Goal: Ask a question: Seek information or help from site administrators or community

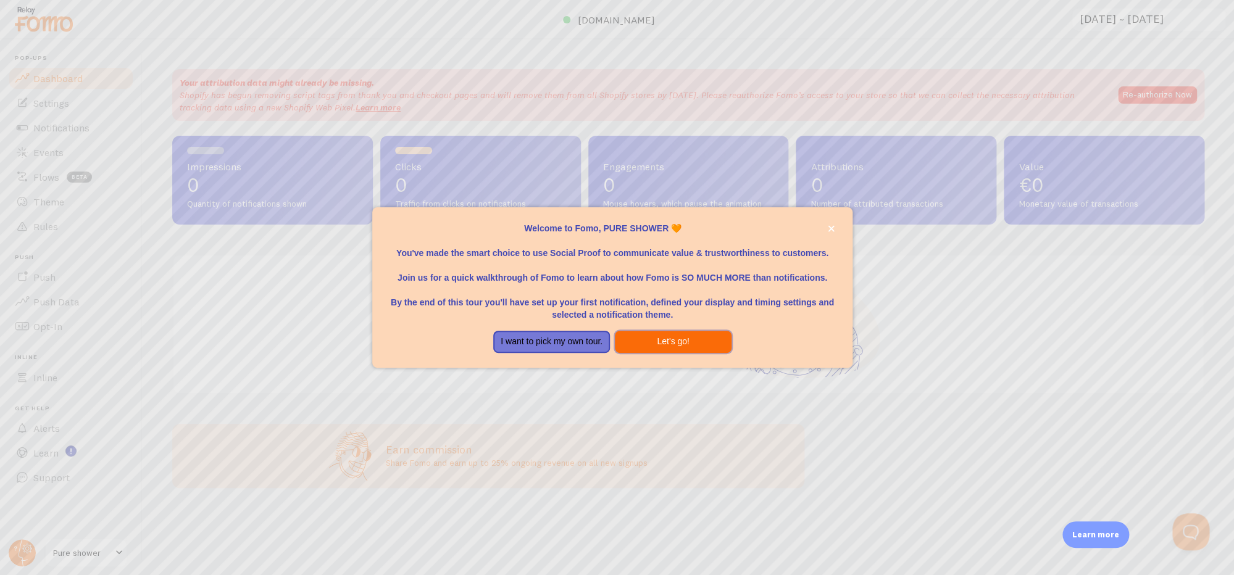
click at [657, 337] on button "Let's go!" at bounding box center [673, 342] width 117 height 22
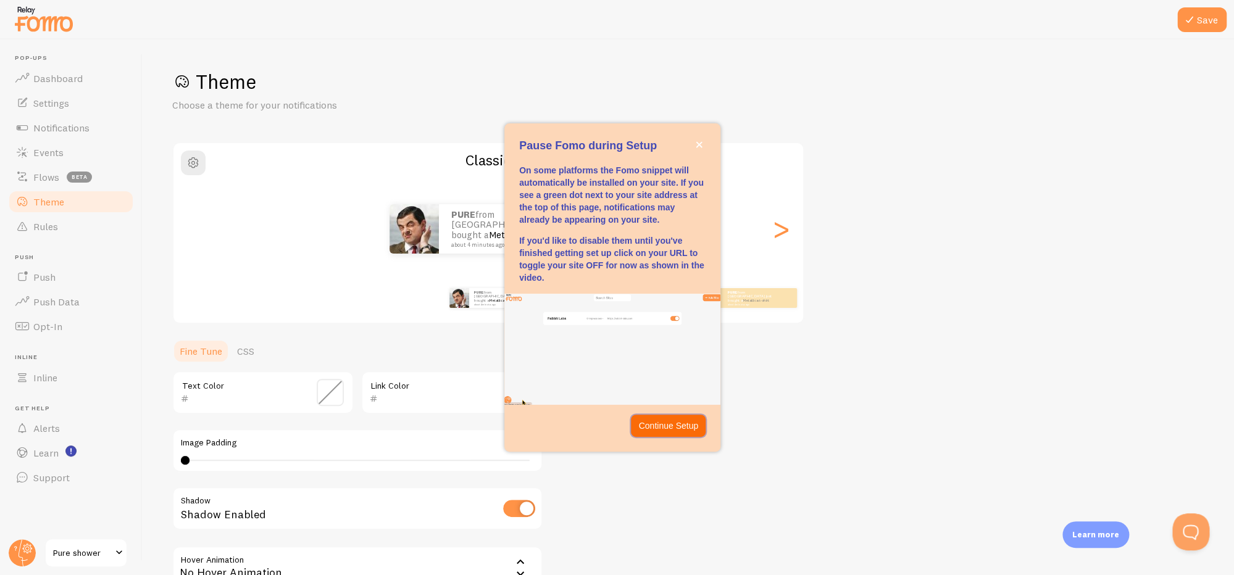
click at [653, 423] on p "Continue Setup" at bounding box center [668, 426] width 60 height 12
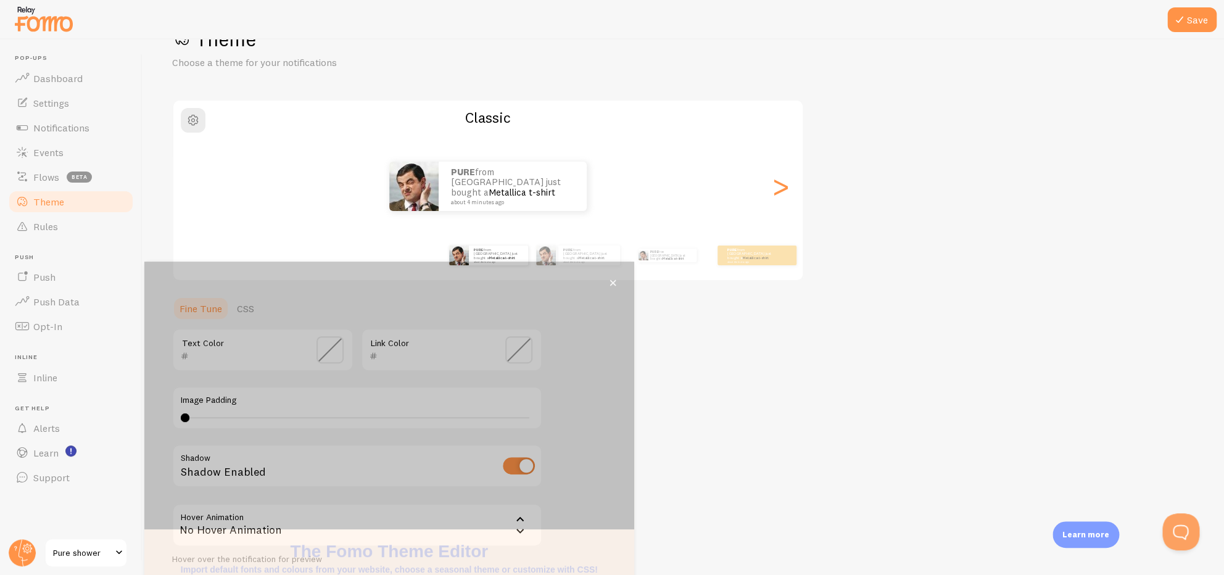
scroll to position [44, 0]
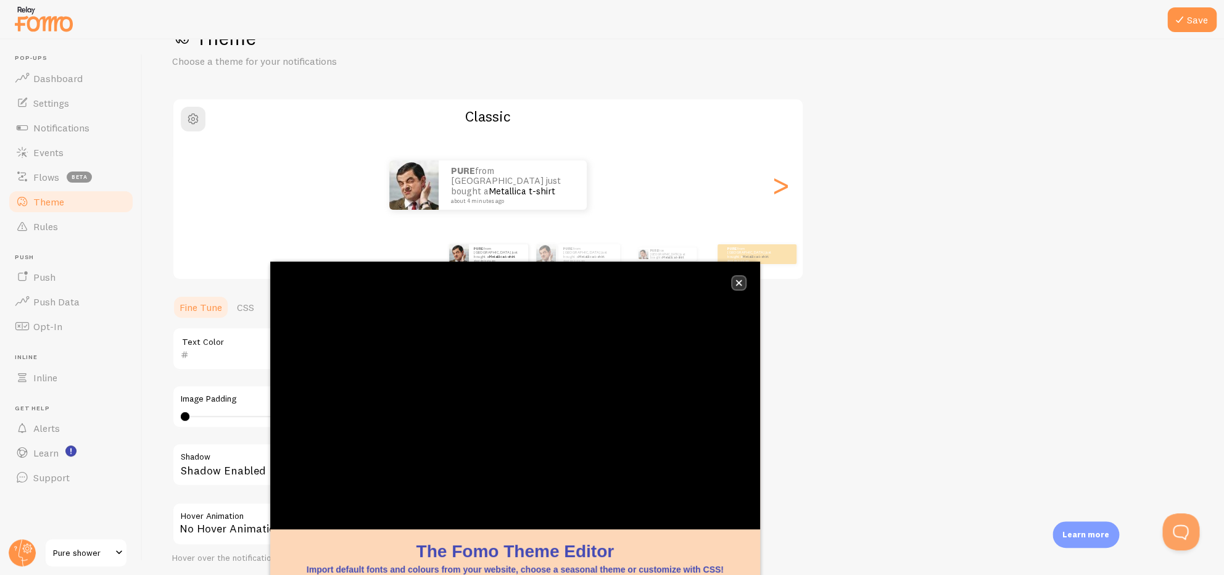
click at [735, 282] on button "close," at bounding box center [739, 282] width 13 height 13
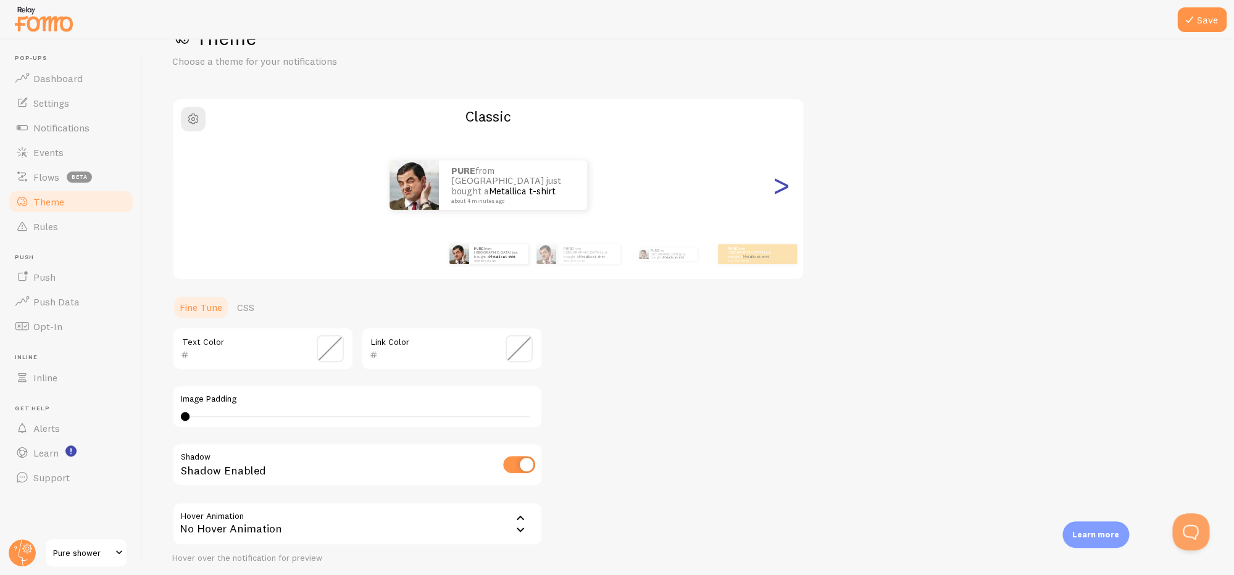
click at [773, 198] on div ">" at bounding box center [780, 185] width 15 height 89
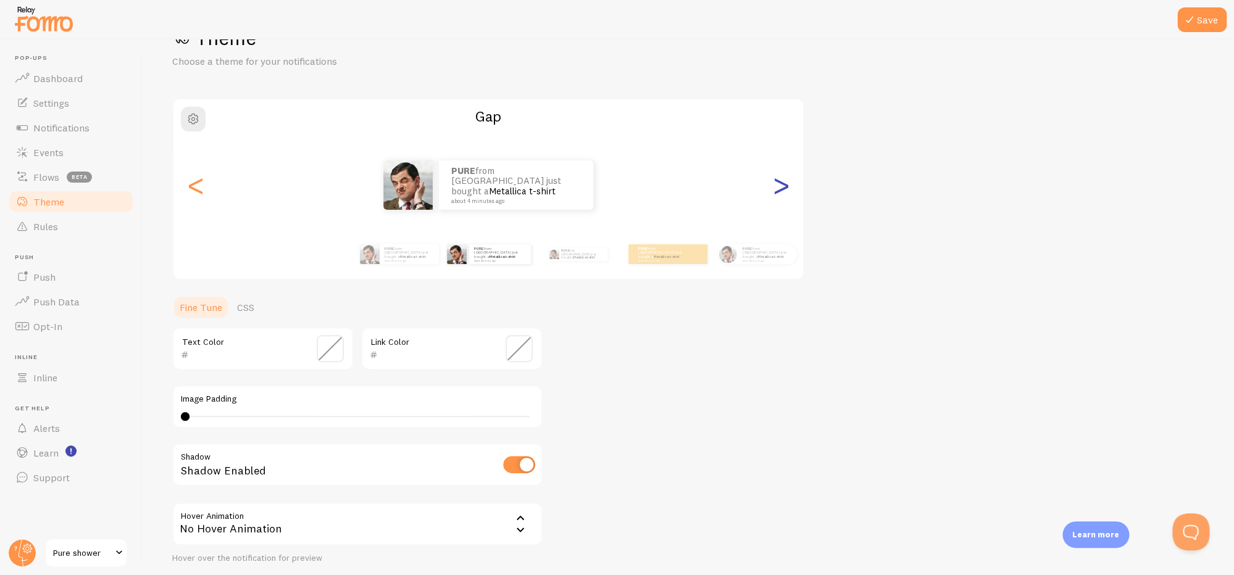
click at [773, 198] on div ">" at bounding box center [780, 185] width 15 height 89
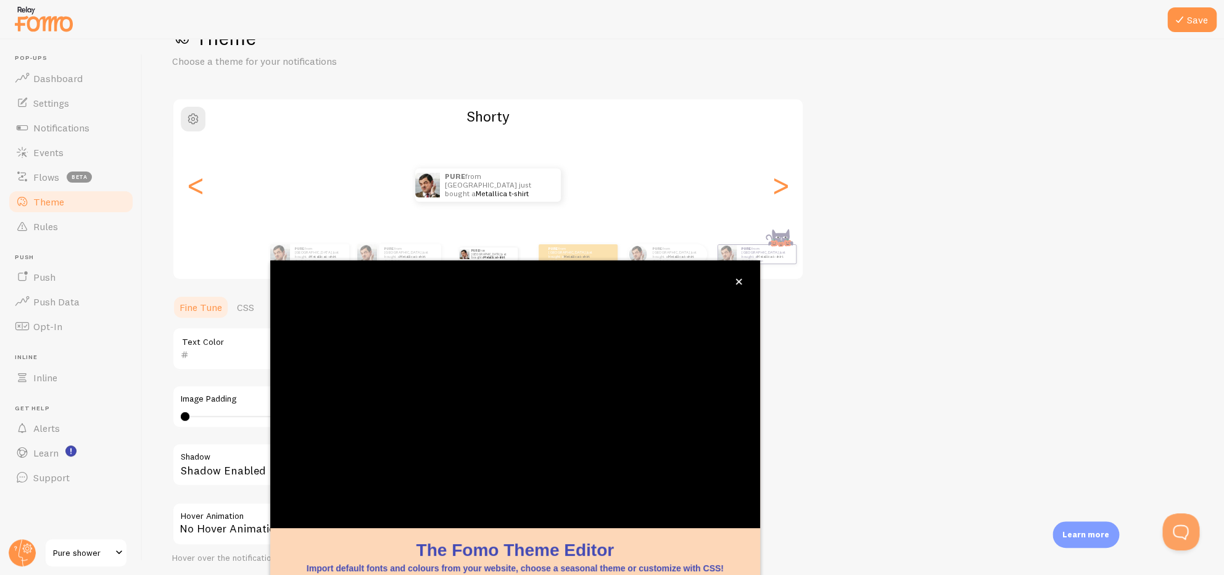
scroll to position [46, 0]
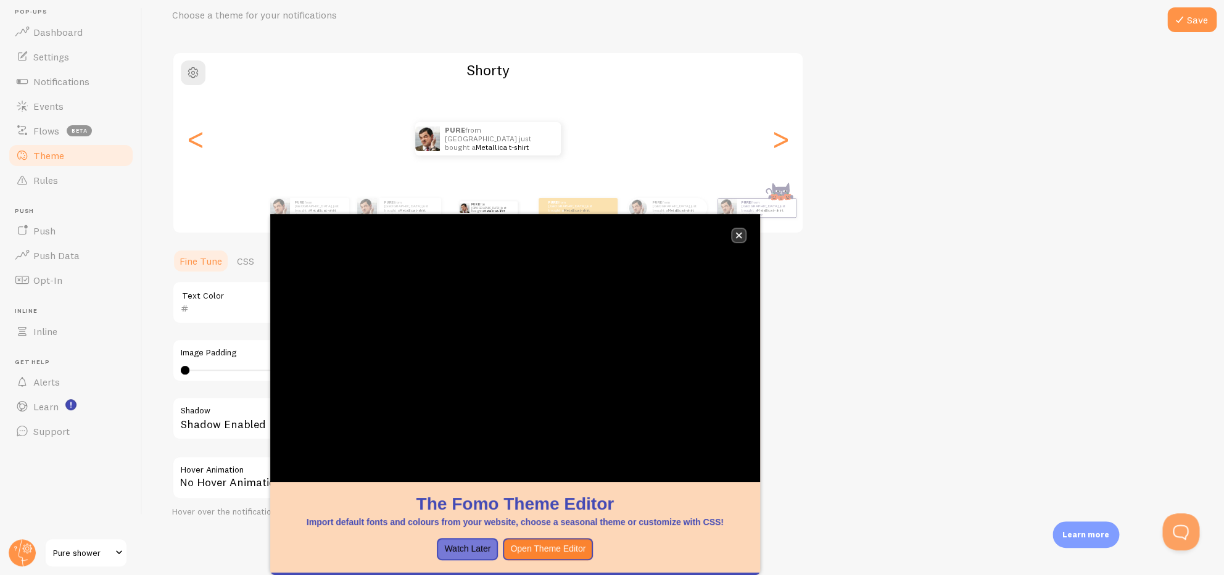
click at [735, 239] on button "close," at bounding box center [739, 235] width 13 height 13
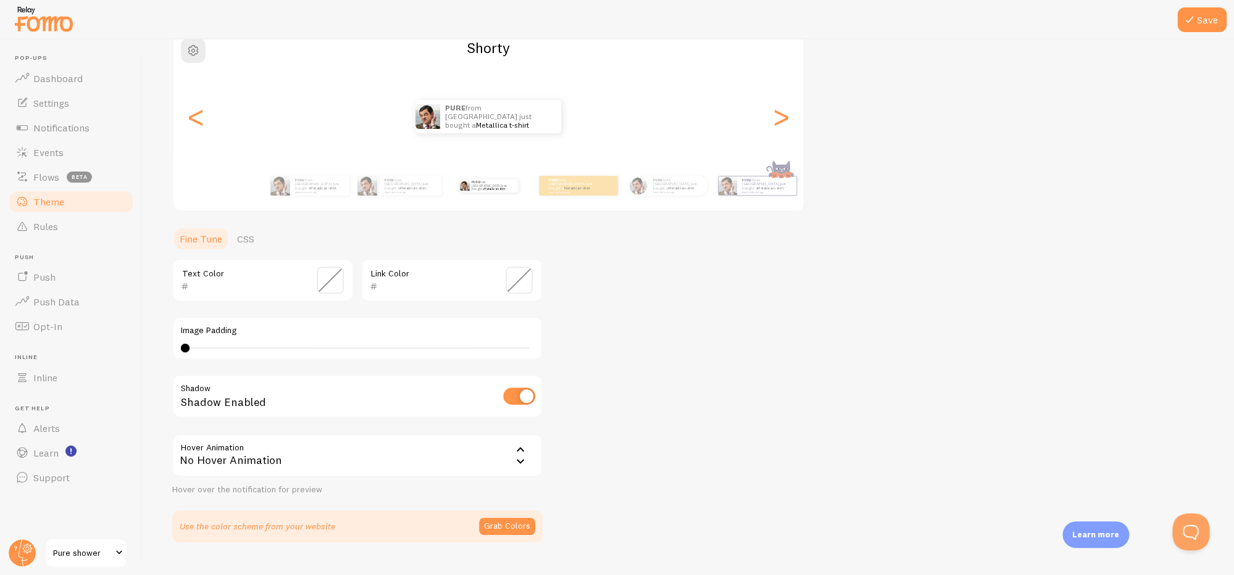
scroll to position [139, 0]
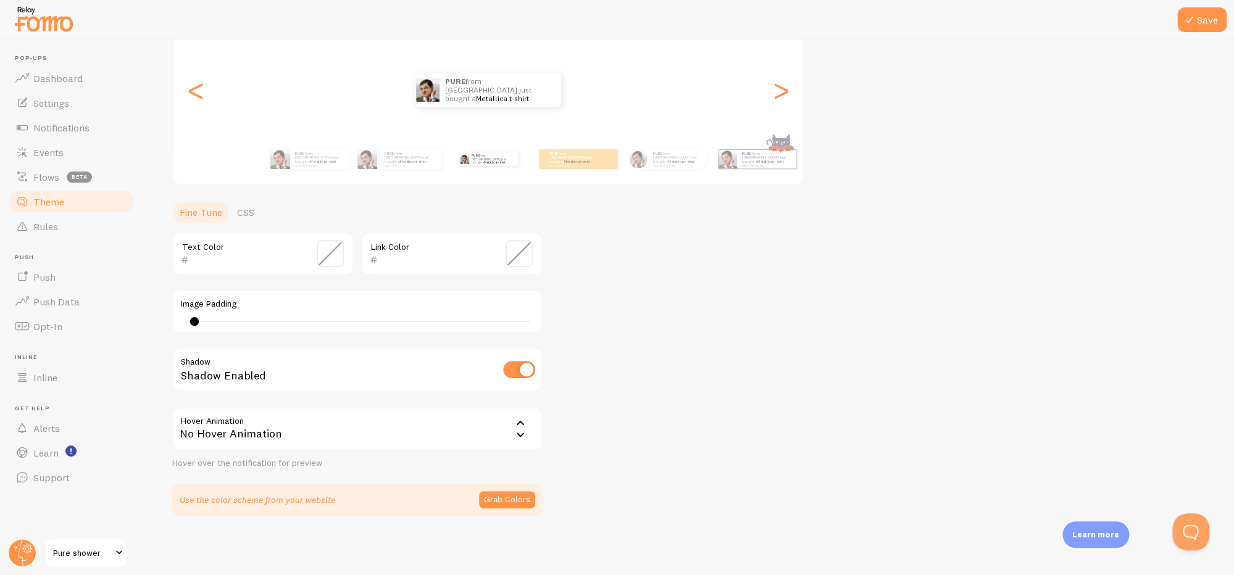
type input "0"
drag, startPoint x: 188, startPoint y: 322, endPoint x: 173, endPoint y: 326, distance: 15.9
click at [173, 326] on div "Image Padding 0" at bounding box center [357, 311] width 370 height 43
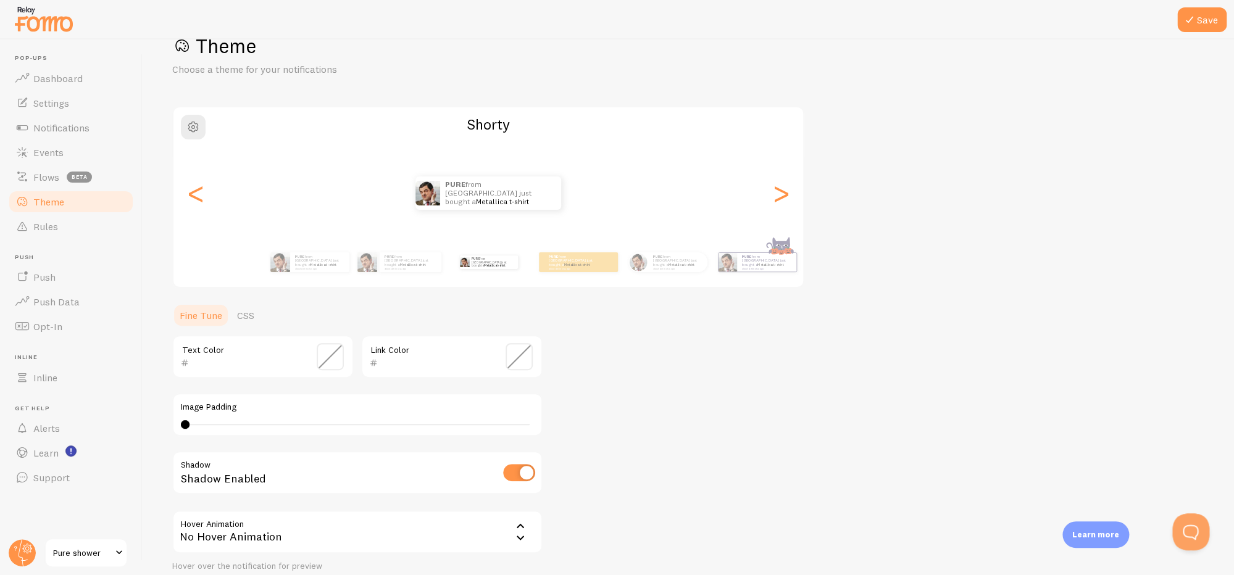
scroll to position [0, 0]
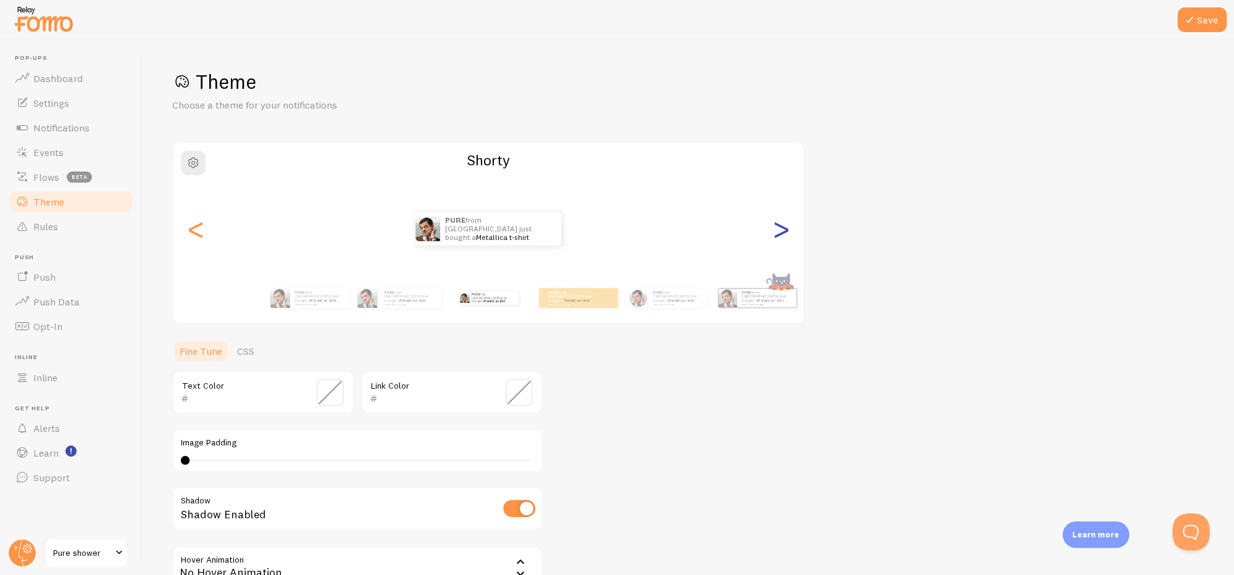
click at [787, 251] on div ">" at bounding box center [780, 229] width 15 height 89
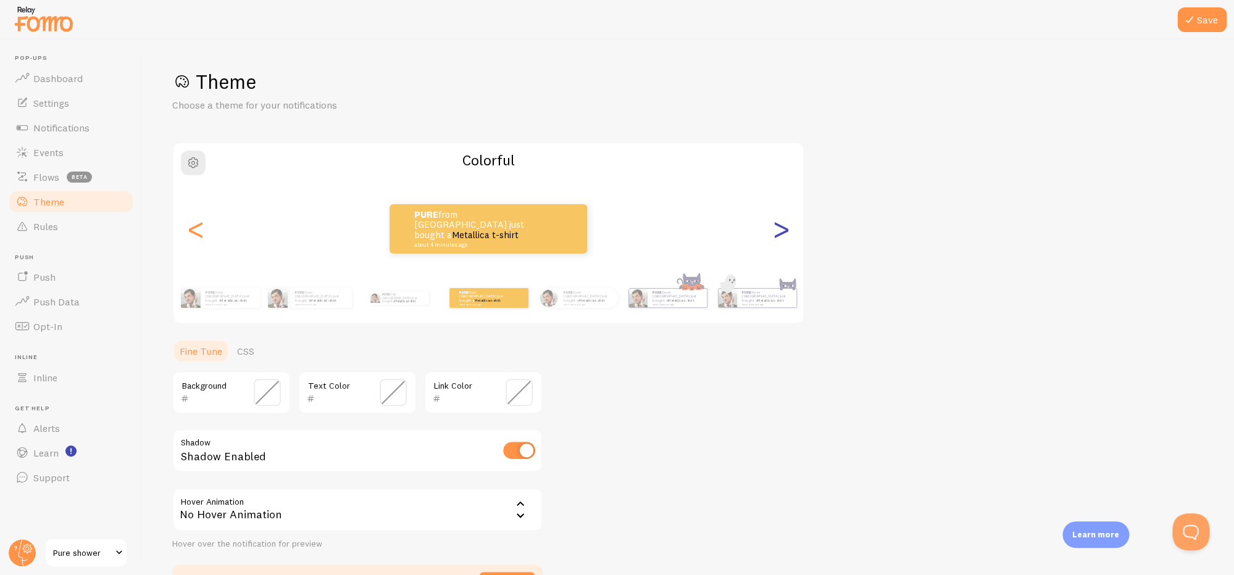
click at [786, 240] on div ">" at bounding box center [780, 229] width 15 height 89
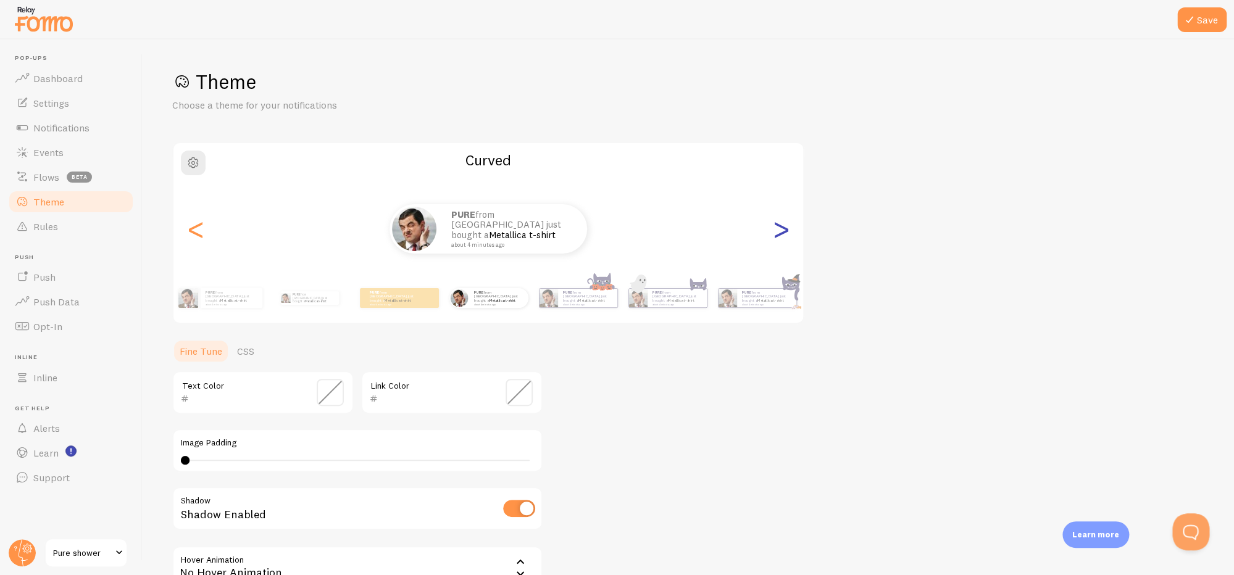
click at [786, 240] on div ">" at bounding box center [780, 229] width 15 height 89
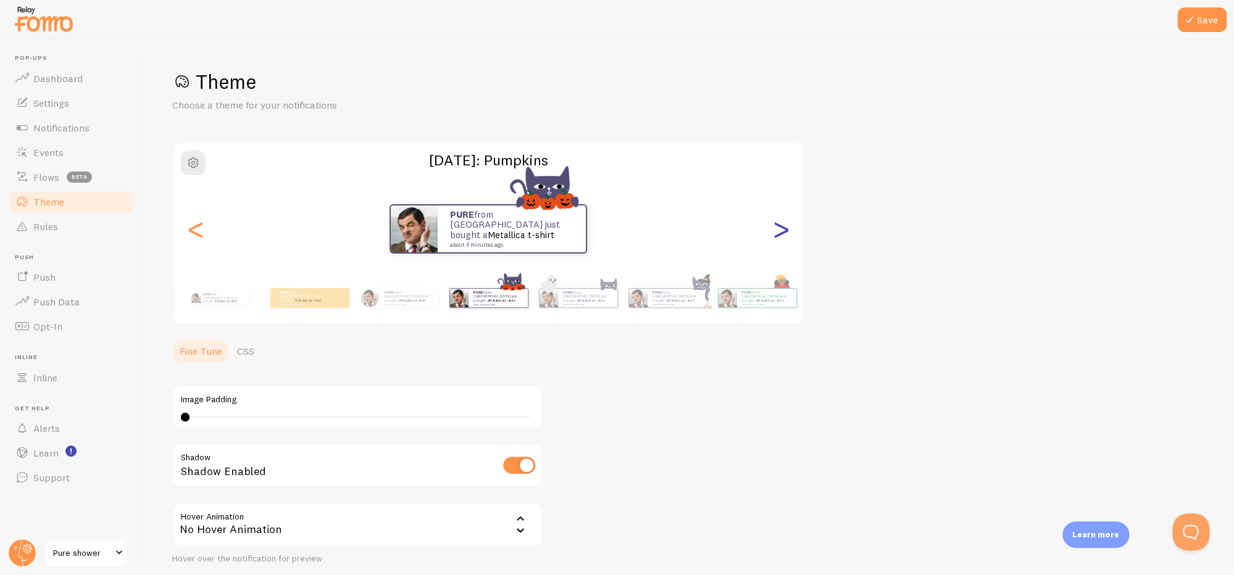
type input "0"
click at [786, 240] on div ">" at bounding box center [780, 229] width 15 height 89
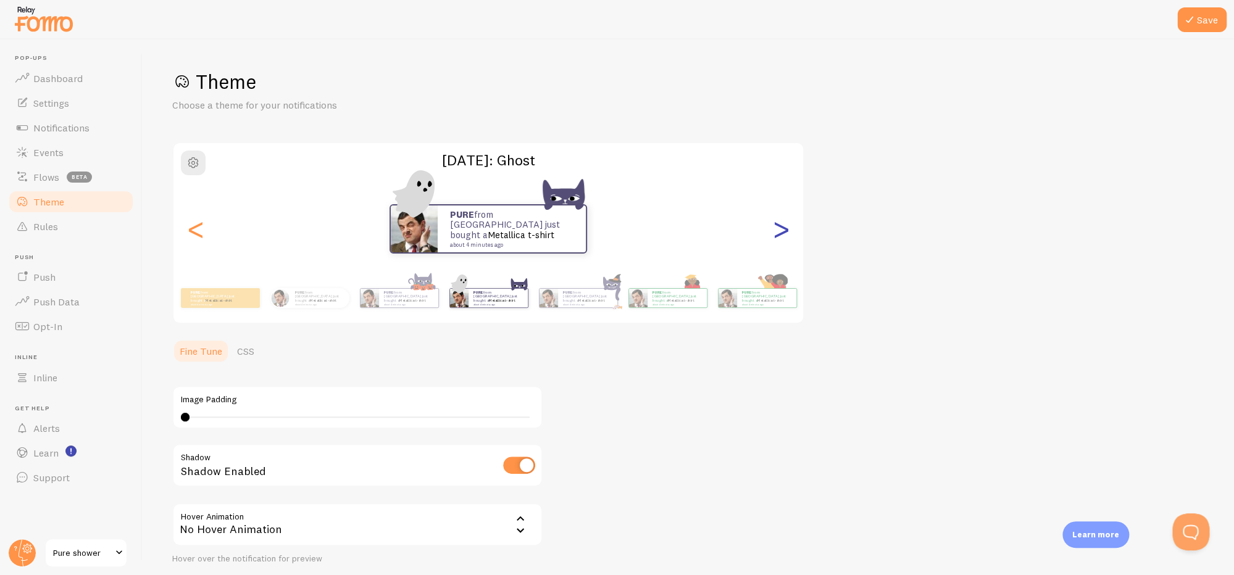
click at [786, 240] on div ">" at bounding box center [780, 229] width 15 height 89
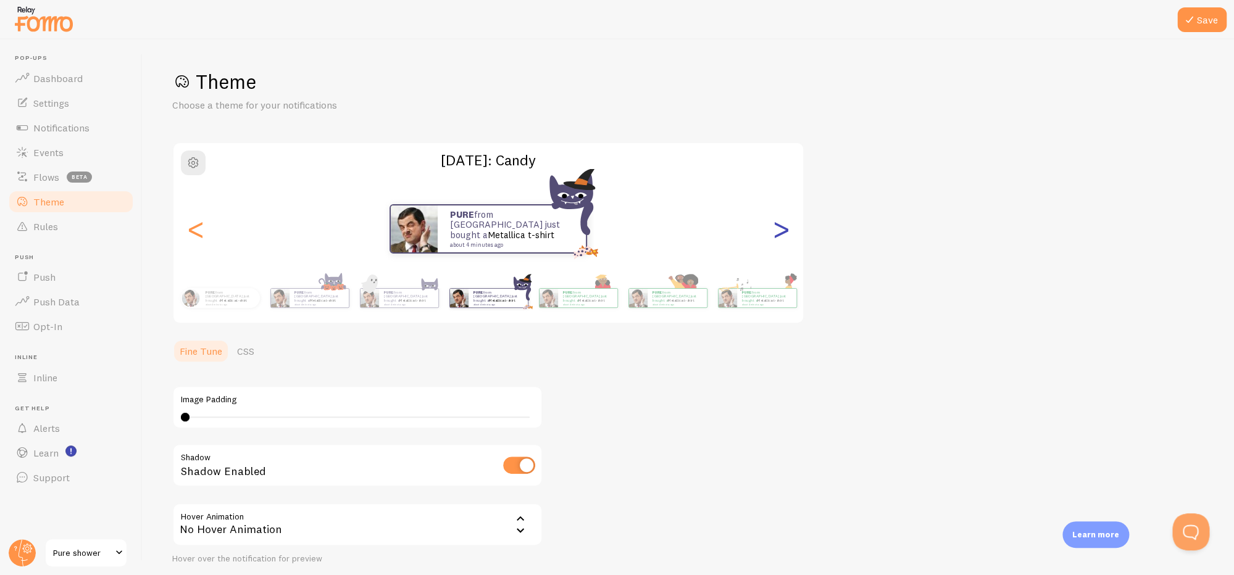
click at [786, 240] on div ">" at bounding box center [780, 229] width 15 height 89
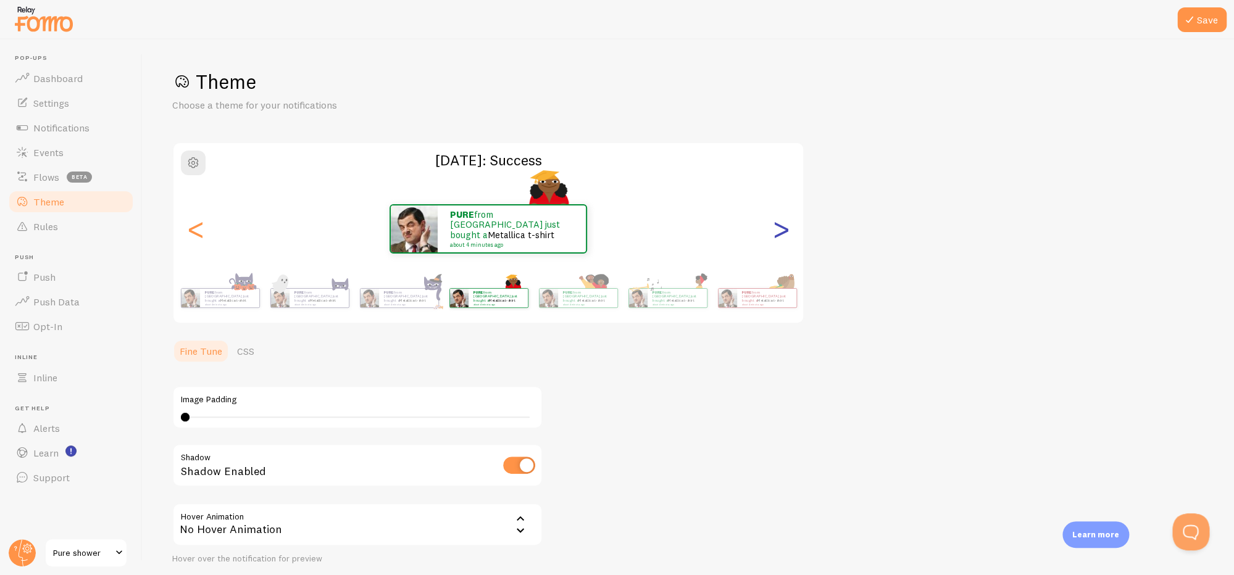
click at [786, 240] on div ">" at bounding box center [780, 229] width 15 height 89
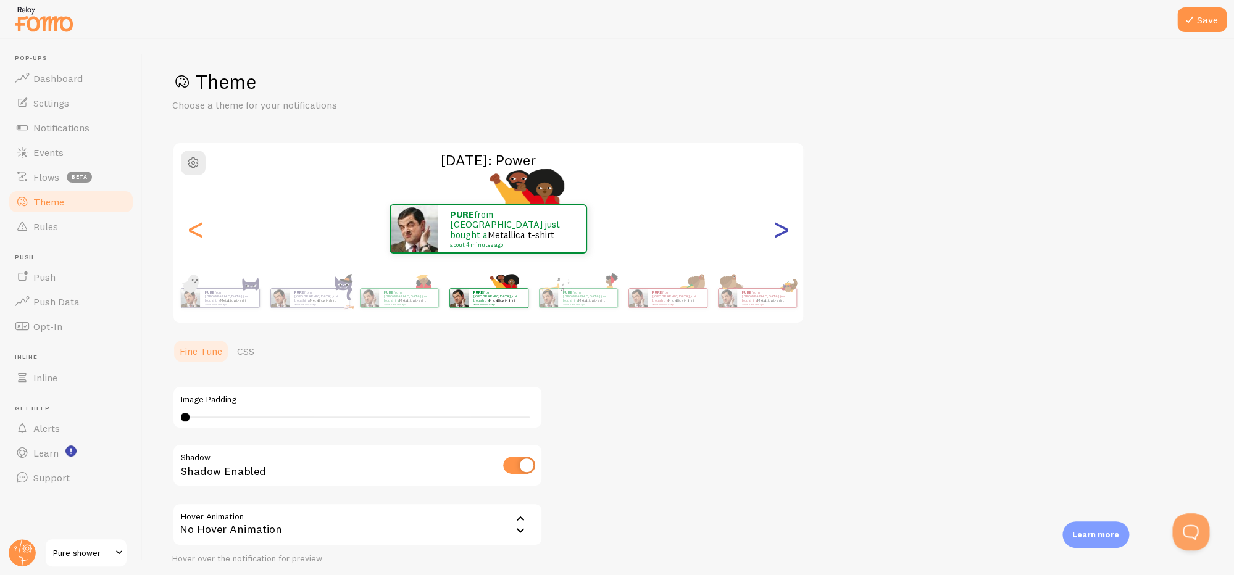
click at [786, 240] on div ">" at bounding box center [780, 229] width 15 height 89
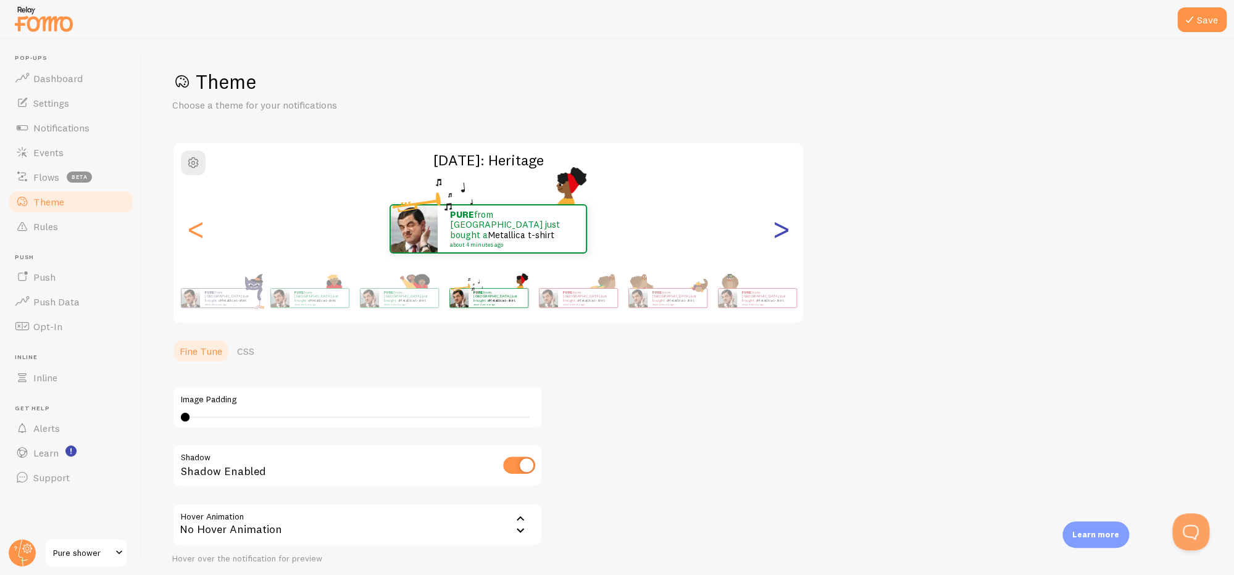
click at [786, 240] on div ">" at bounding box center [780, 229] width 15 height 89
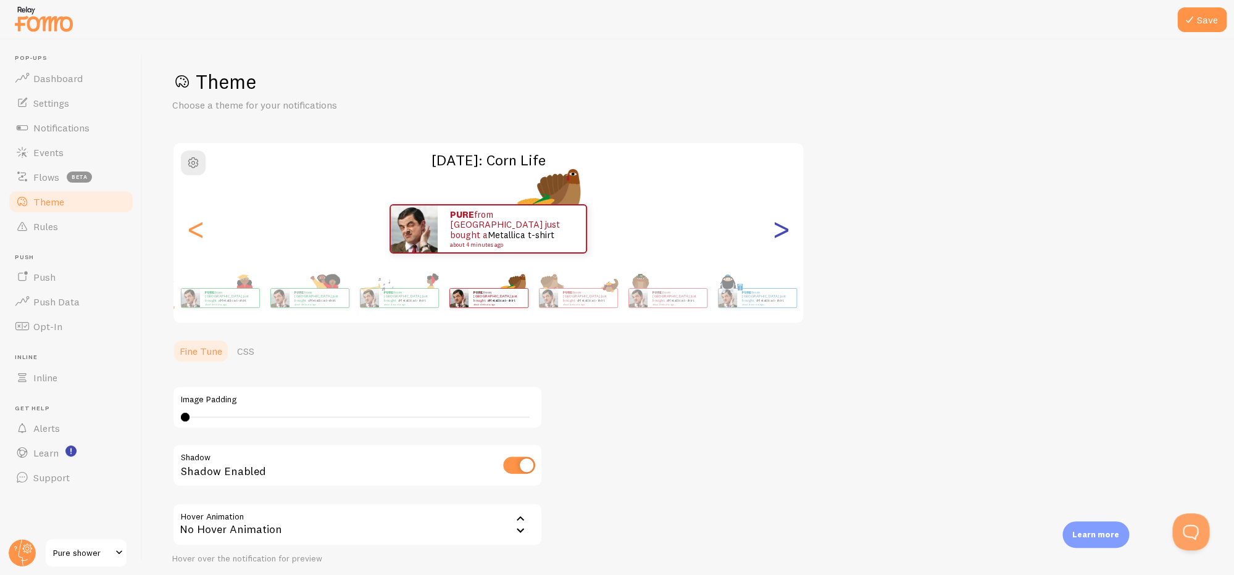
click at [786, 240] on div ">" at bounding box center [780, 229] width 15 height 89
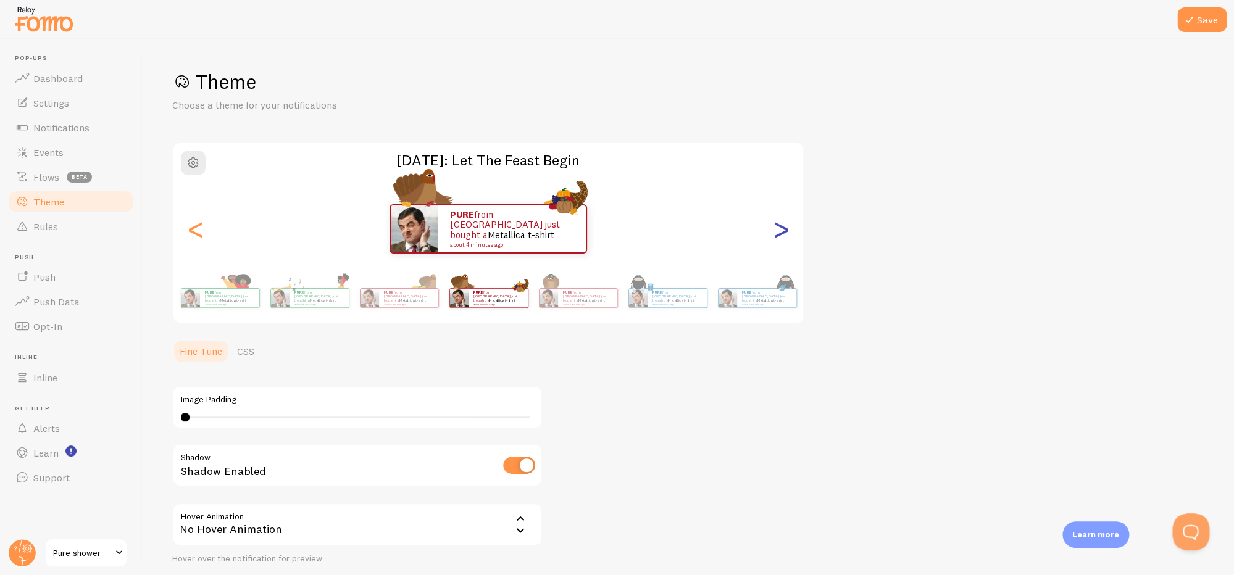
click at [786, 240] on div ">" at bounding box center [780, 229] width 15 height 89
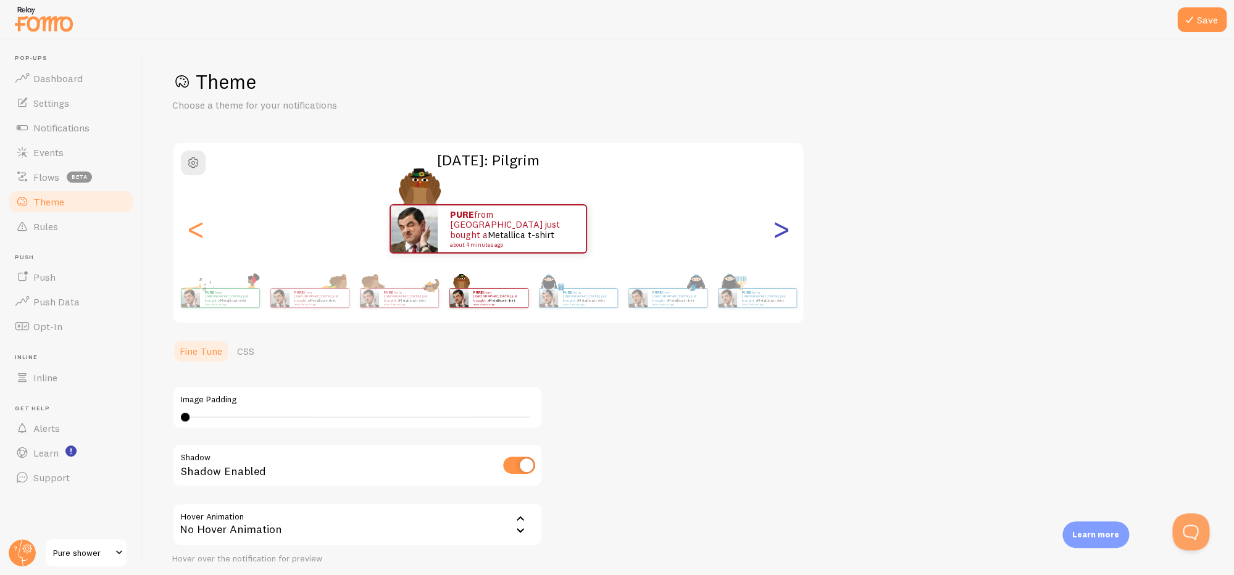
click at [786, 240] on div ">" at bounding box center [780, 229] width 15 height 89
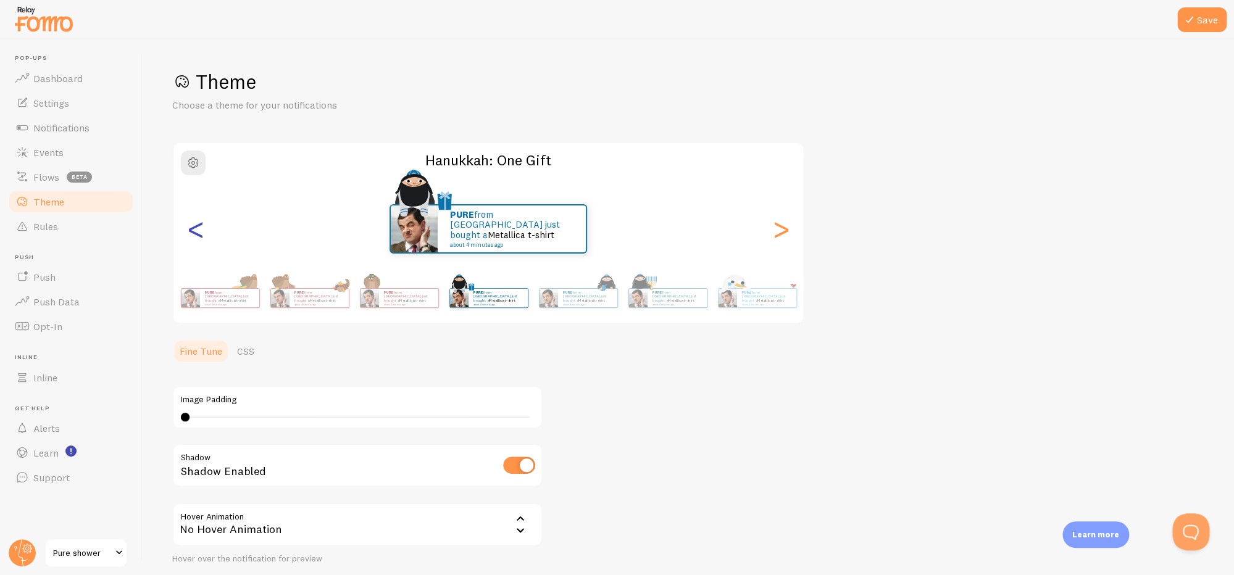
click at [201, 241] on div "<" at bounding box center [195, 229] width 15 height 89
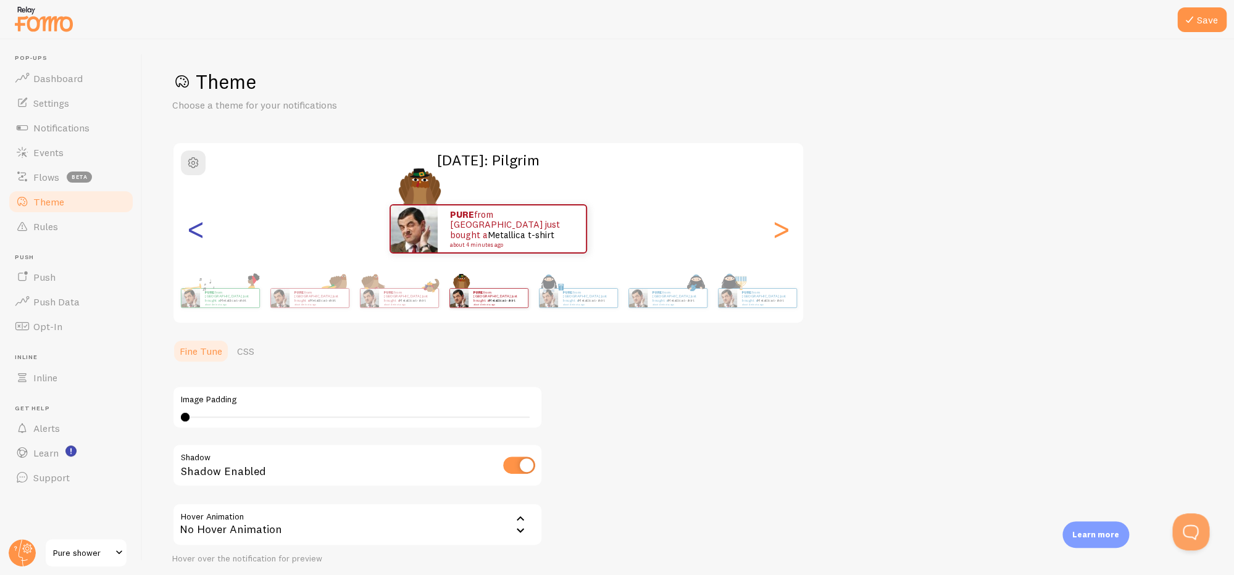
click at [201, 241] on div "<" at bounding box center [195, 229] width 15 height 89
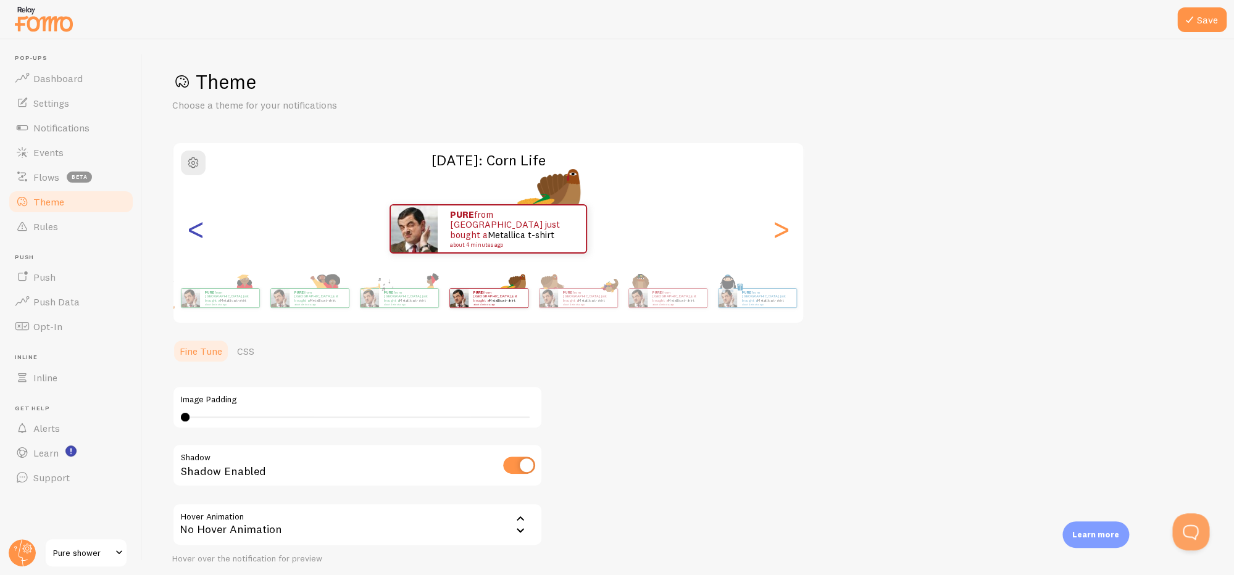
click at [201, 241] on div "<" at bounding box center [195, 229] width 15 height 89
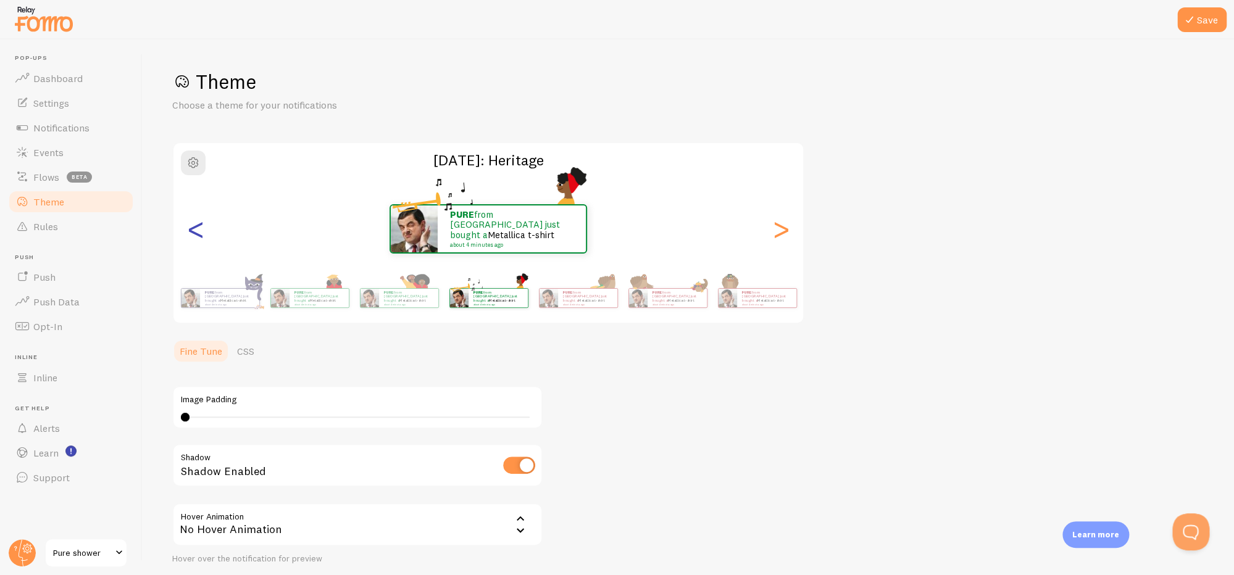
click at [201, 241] on div "<" at bounding box center [195, 229] width 15 height 89
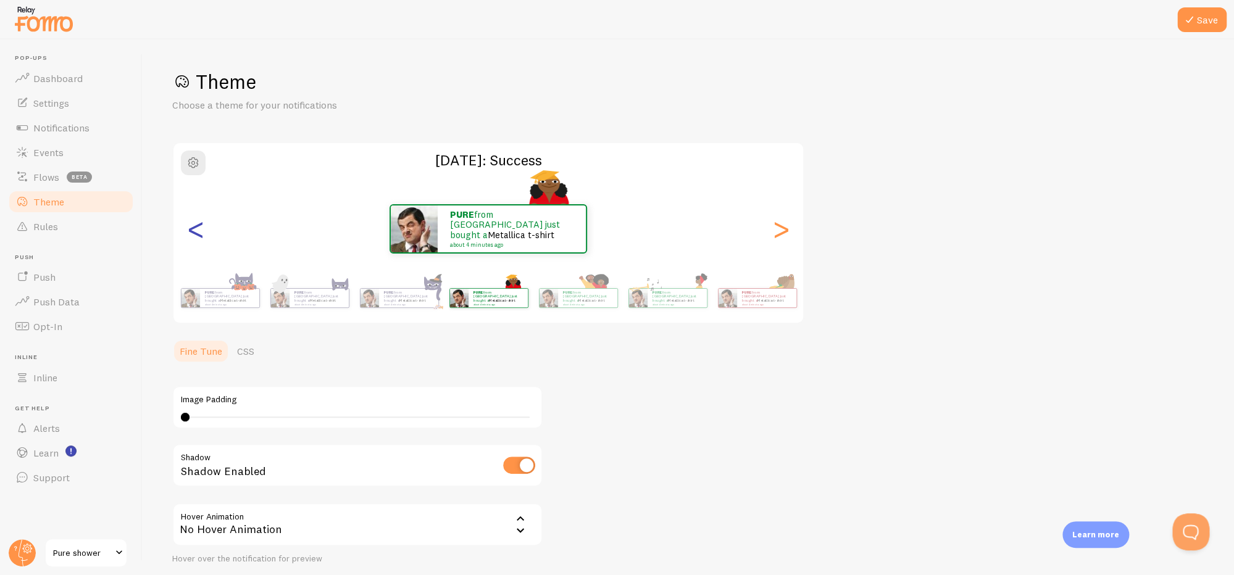
click at [201, 241] on div "<" at bounding box center [195, 229] width 15 height 89
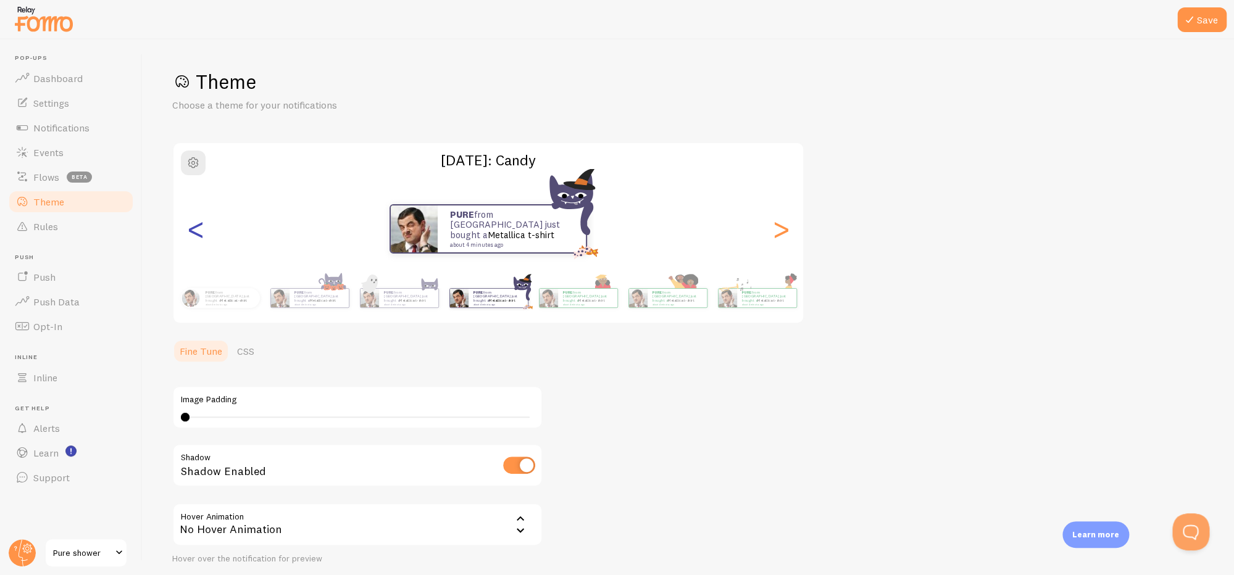
click at [201, 241] on div "<" at bounding box center [195, 229] width 15 height 89
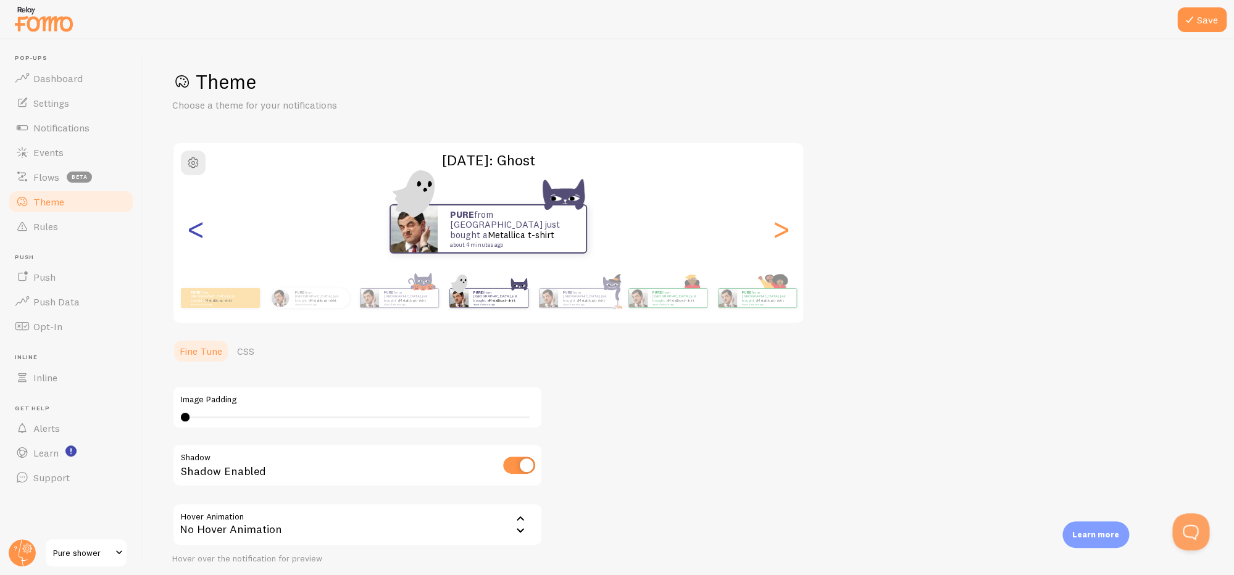
click at [201, 241] on div "<" at bounding box center [195, 229] width 15 height 89
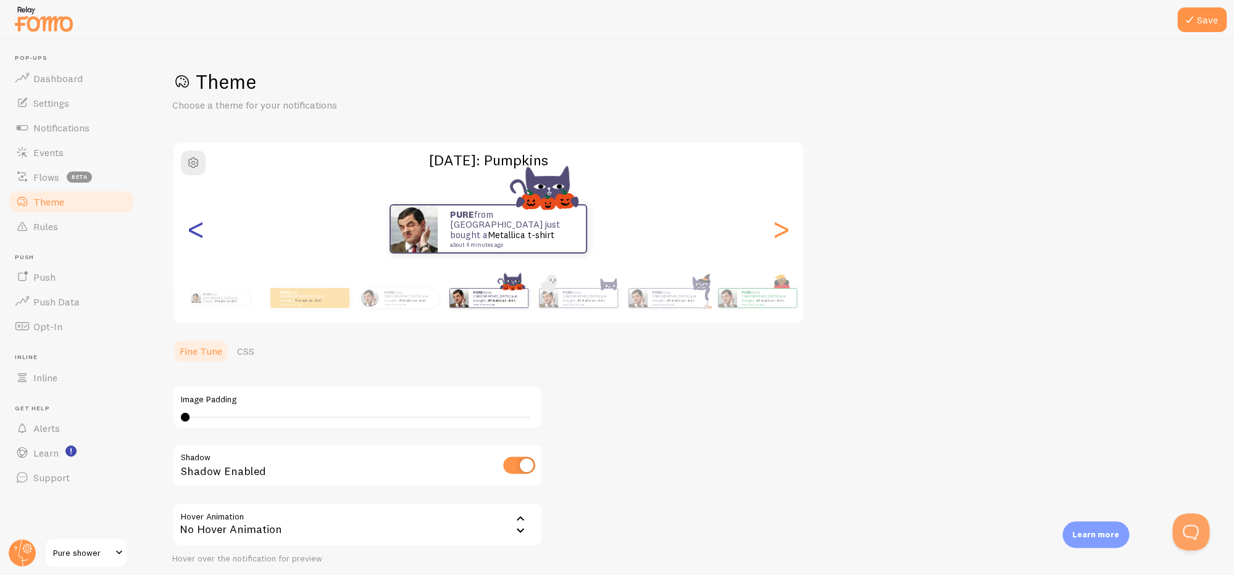
click at [201, 241] on div "<" at bounding box center [195, 229] width 15 height 89
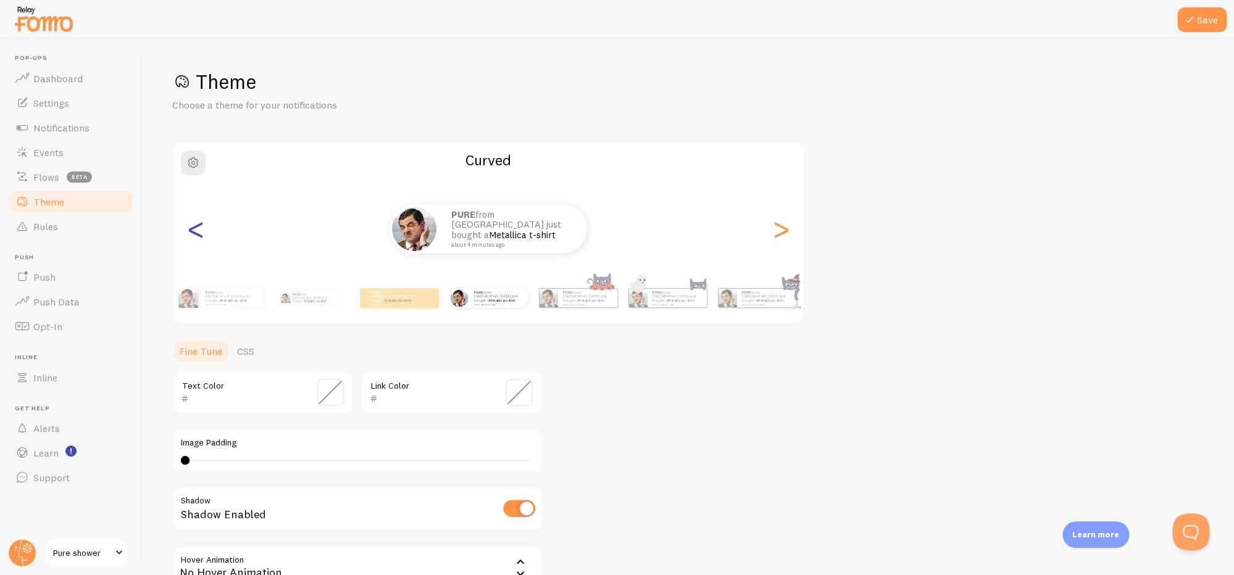
click at [201, 241] on div "<" at bounding box center [195, 229] width 15 height 89
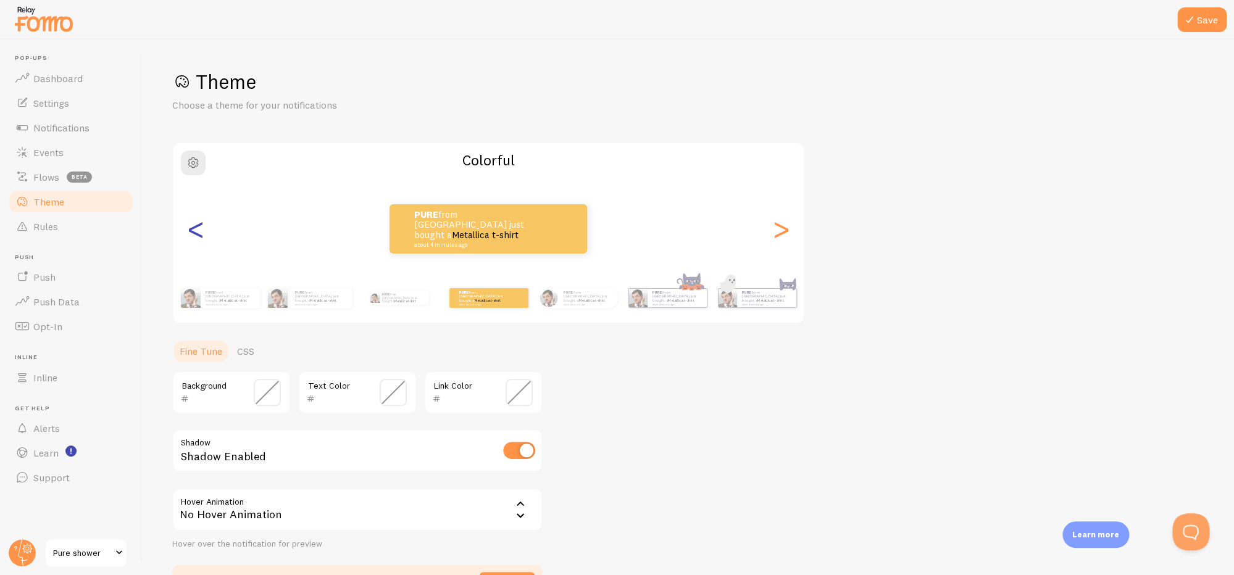
click at [201, 241] on div "<" at bounding box center [195, 229] width 15 height 89
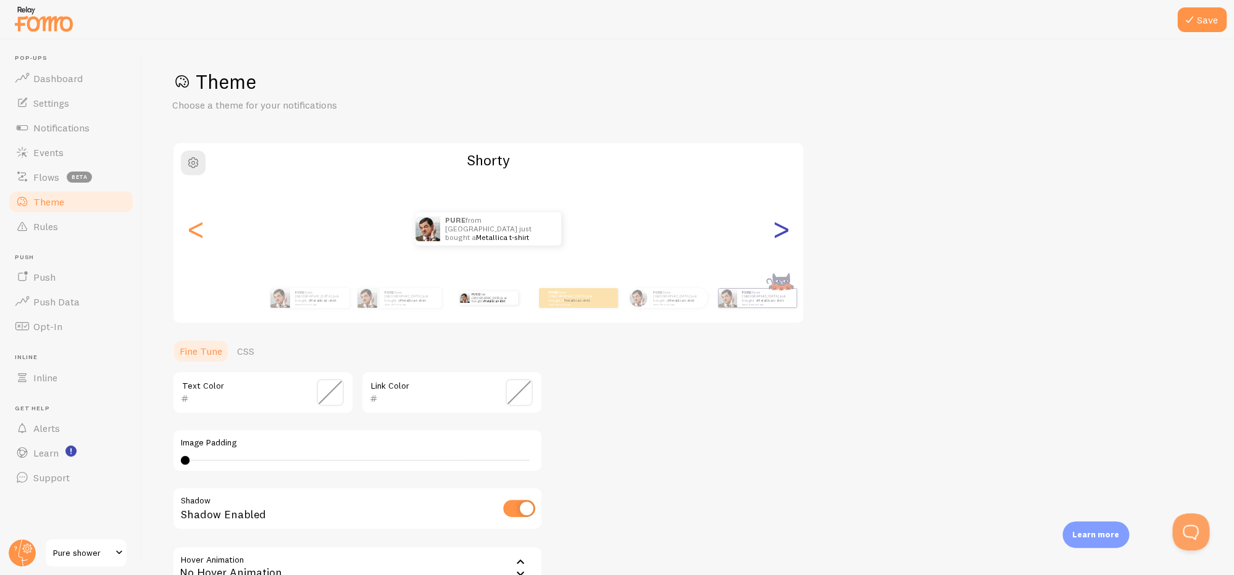
click at [779, 237] on div ">" at bounding box center [780, 229] width 15 height 89
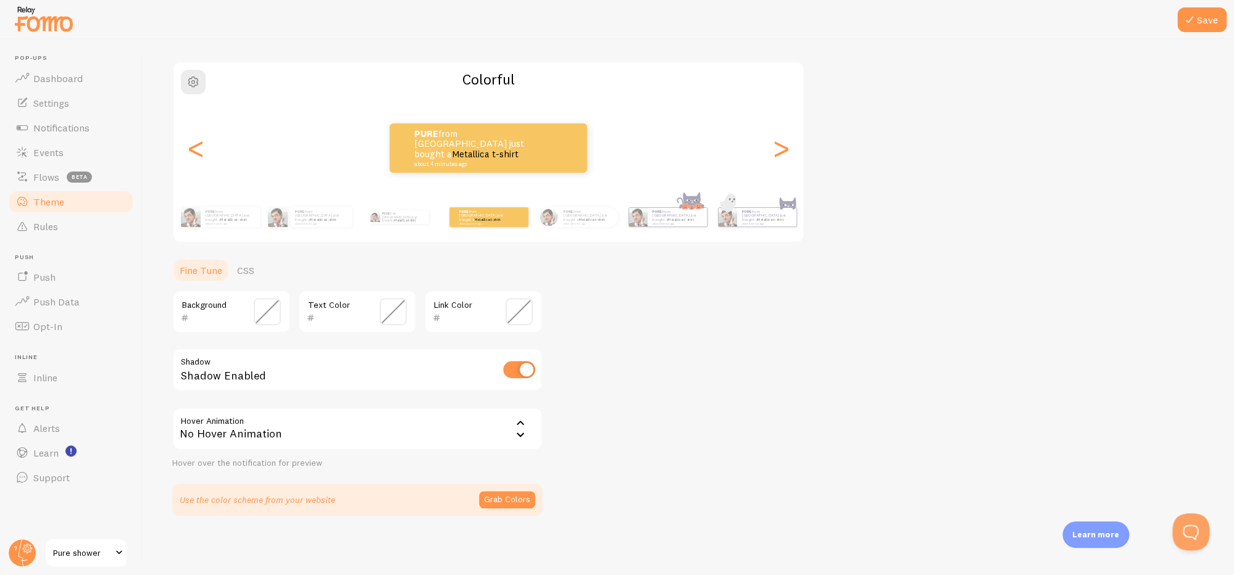
scroll to position [81, 0]
click at [96, 236] on link "Rules" at bounding box center [70, 226] width 127 height 25
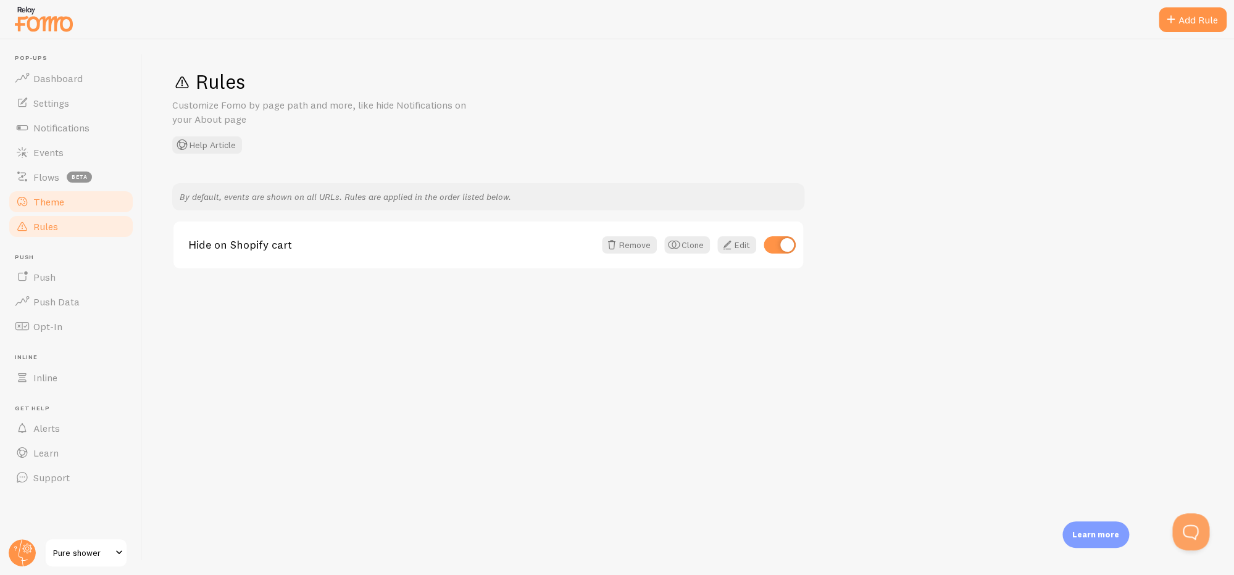
click at [89, 207] on link "Theme" at bounding box center [70, 201] width 127 height 25
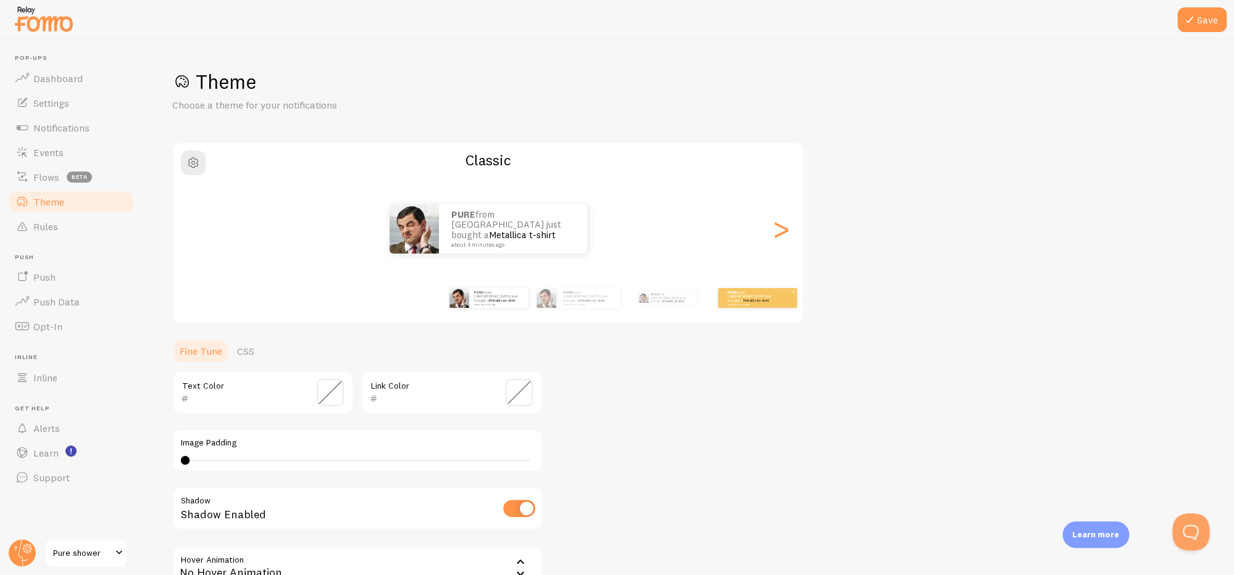
click at [759, 305] on div "PURE from [GEOGRAPHIC_DATA] just bought a Metallica t-shirt about 4 minutes ago" at bounding box center [757, 298] width 79 height 20
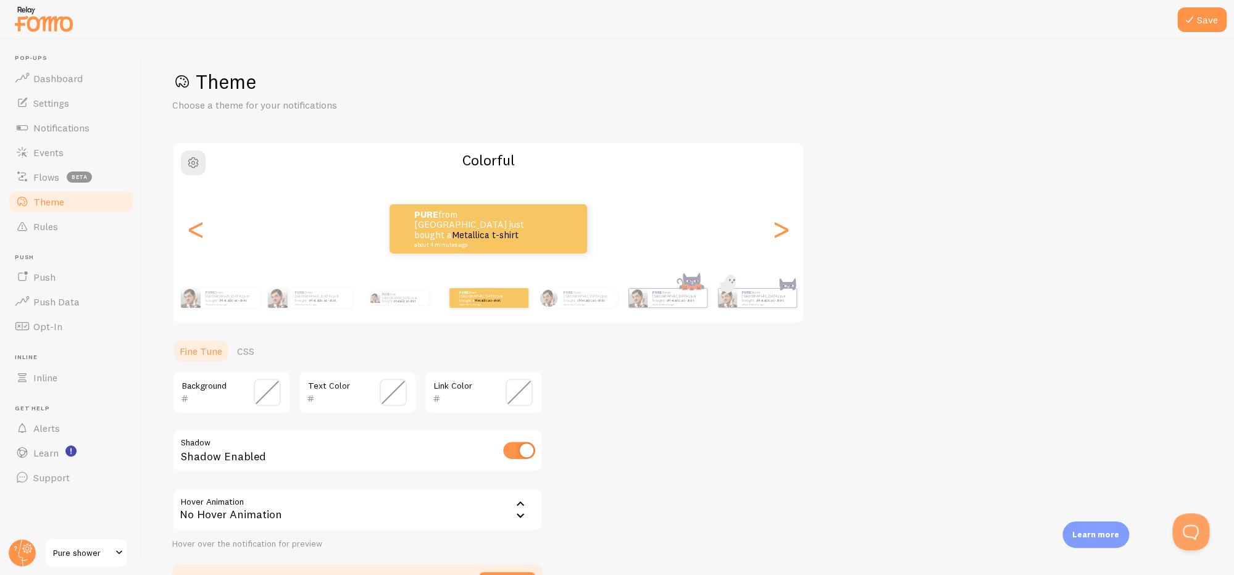
drag, startPoint x: 1198, startPoint y: 17, endPoint x: 1147, endPoint y: 38, distance: 55.6
click at [1198, 17] on button "Save" at bounding box center [1201, 19] width 49 height 25
click at [82, 81] on link "Dashboard" at bounding box center [70, 78] width 127 height 25
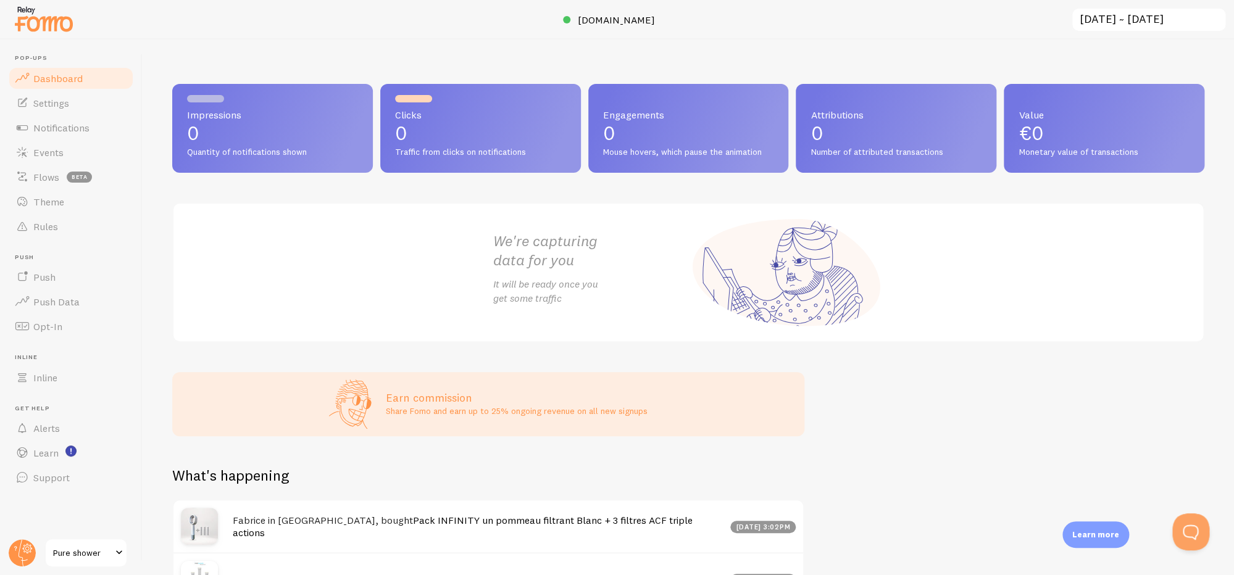
click at [114, 550] on span at bounding box center [119, 553] width 15 height 15
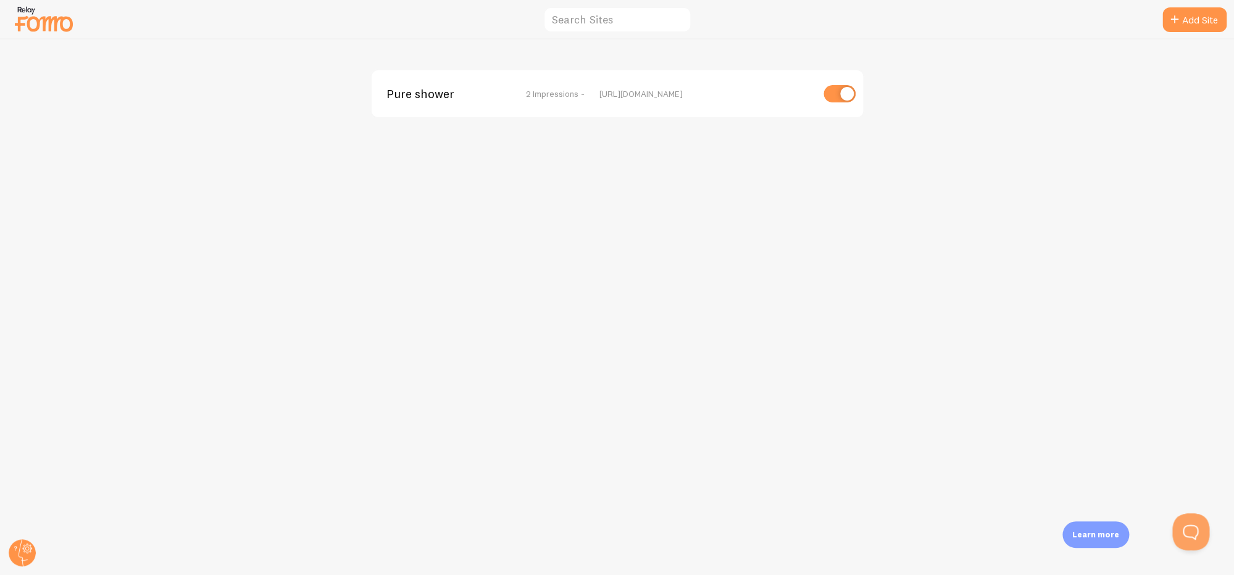
click at [402, 320] on div "Pure shower 2 Impressions - [URL][DOMAIN_NAME]" at bounding box center [617, 307] width 1233 height 536
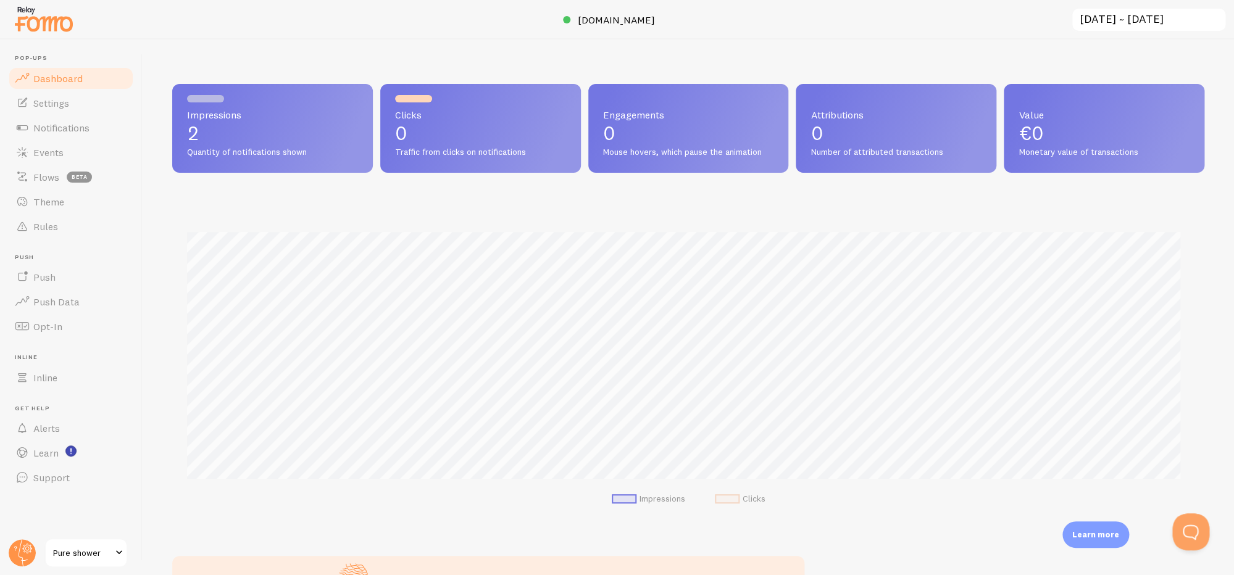
scroll to position [324, 1022]
click at [67, 116] on link "Notifications" at bounding box center [70, 127] width 127 height 25
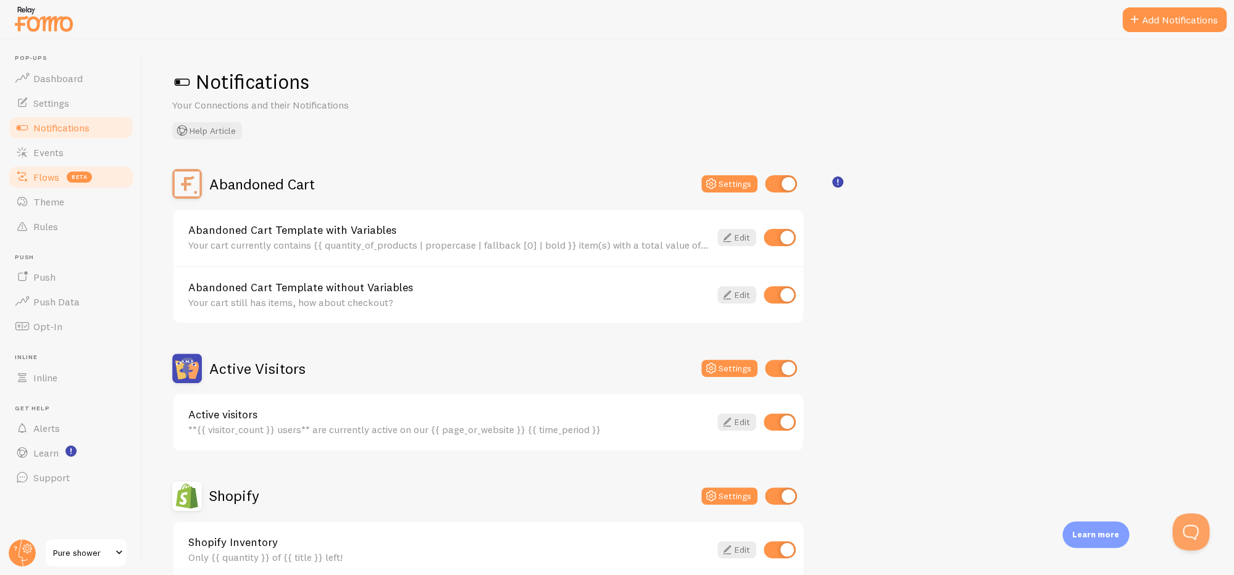
click at [47, 181] on span "Flows" at bounding box center [46, 177] width 26 height 12
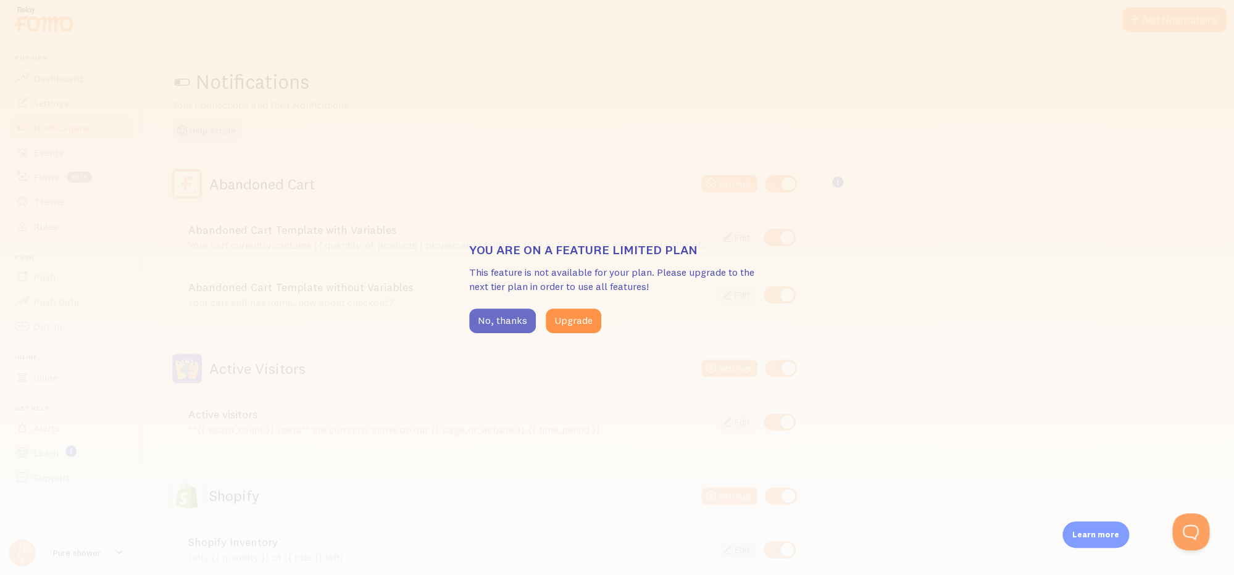
click at [480, 326] on button "No, thanks" at bounding box center [502, 321] width 67 height 25
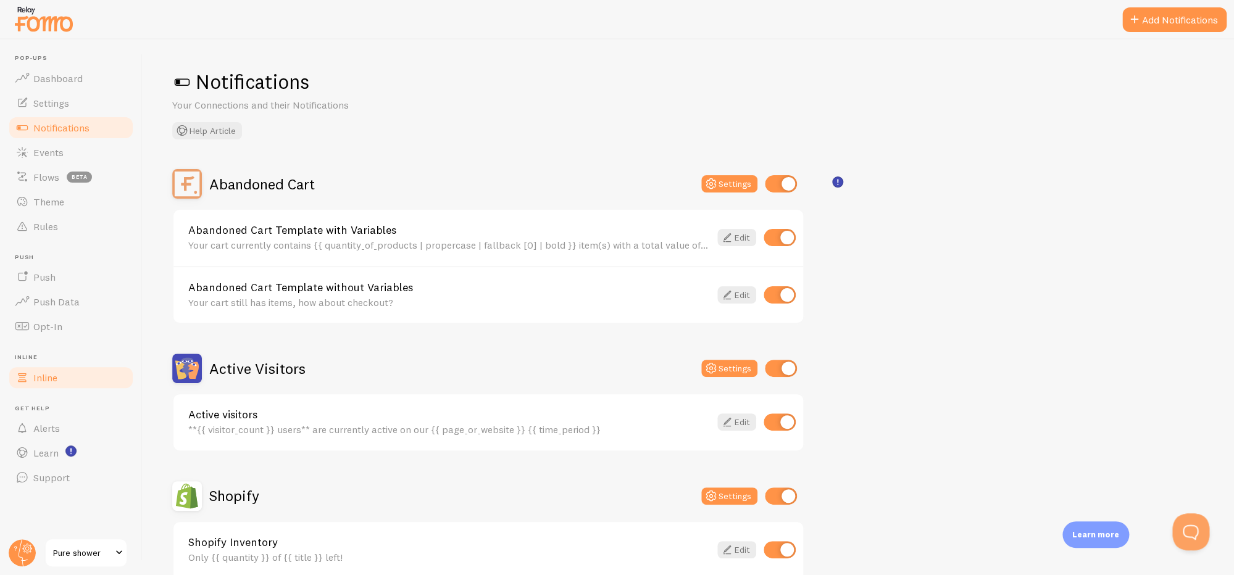
click at [60, 377] on link "Inline" at bounding box center [70, 377] width 127 height 25
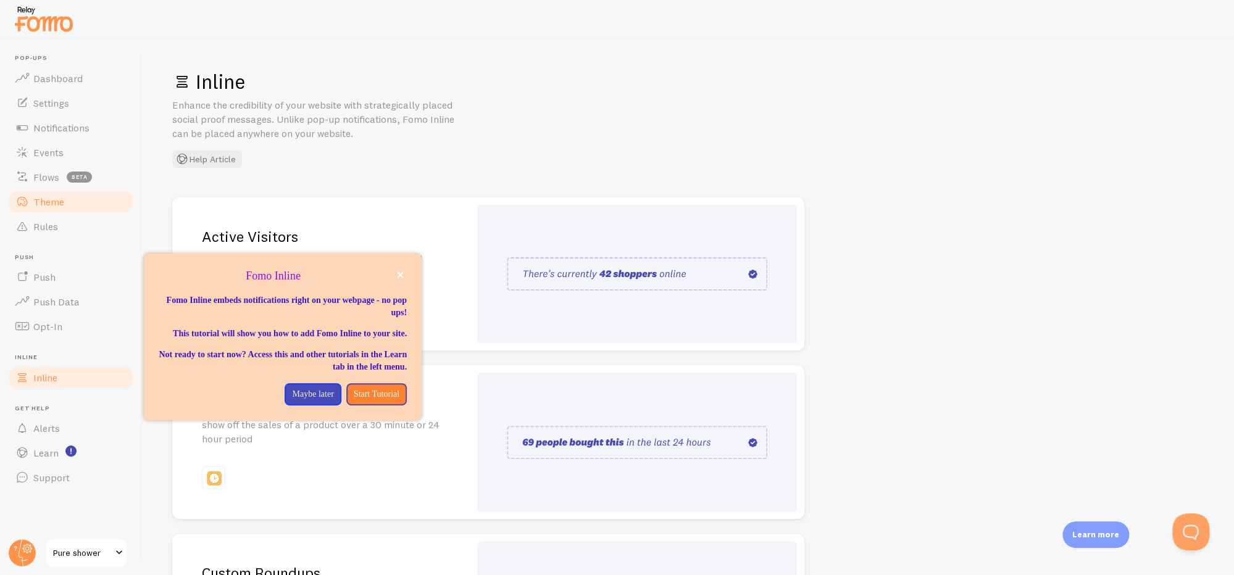
click at [53, 199] on span "Theme" at bounding box center [48, 202] width 31 height 12
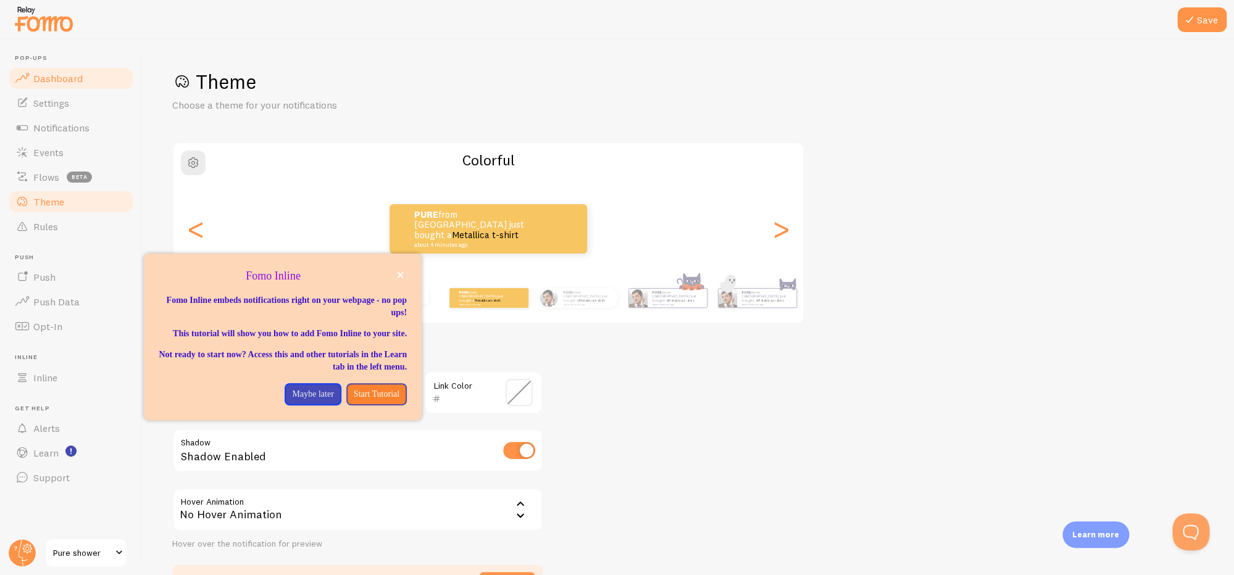
click at [59, 77] on span "Dashboard" at bounding box center [57, 78] width 49 height 12
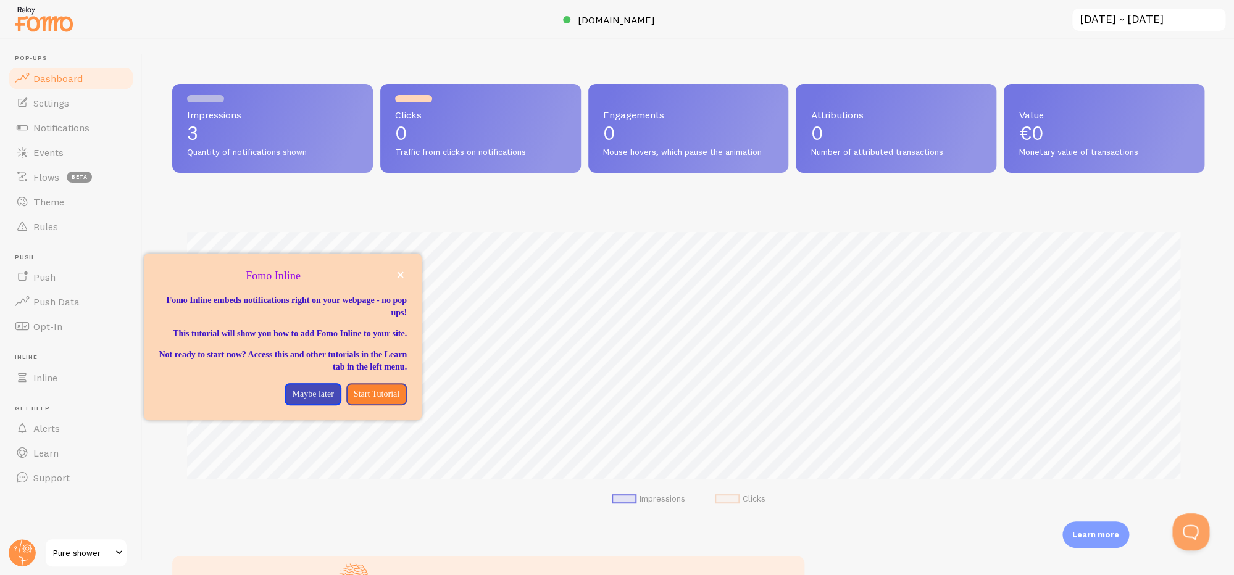
scroll to position [324, 1022]
click at [56, 97] on span "Settings" at bounding box center [51, 103] width 36 height 12
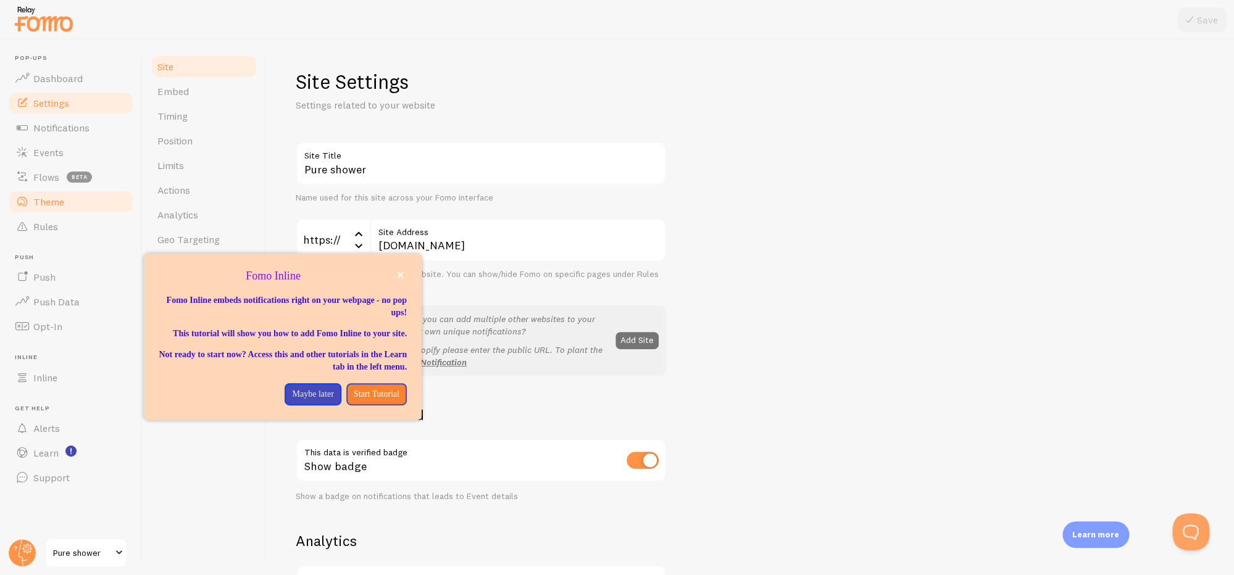
click at [49, 210] on link "Theme" at bounding box center [70, 201] width 127 height 25
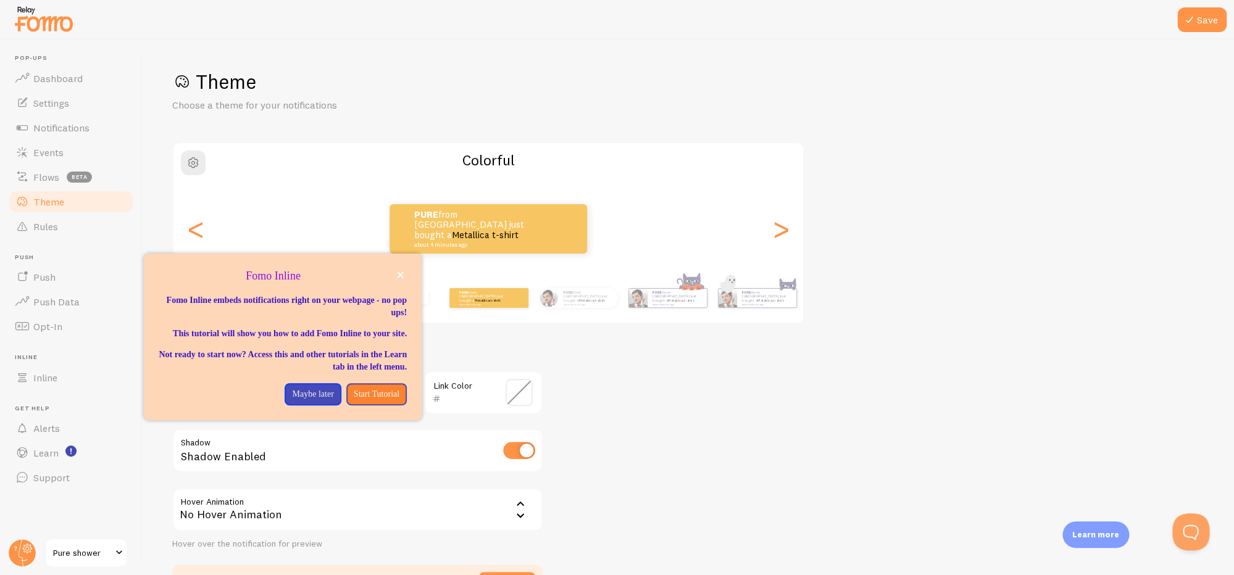
click at [588, 280] on div "PURE from [GEOGRAPHIC_DATA] just bought a Metallica t-shirt about 4 minutes ago…" at bounding box center [488, 297] width 708 height 49
click at [307, 401] on p "Maybe later" at bounding box center [312, 394] width 41 height 12
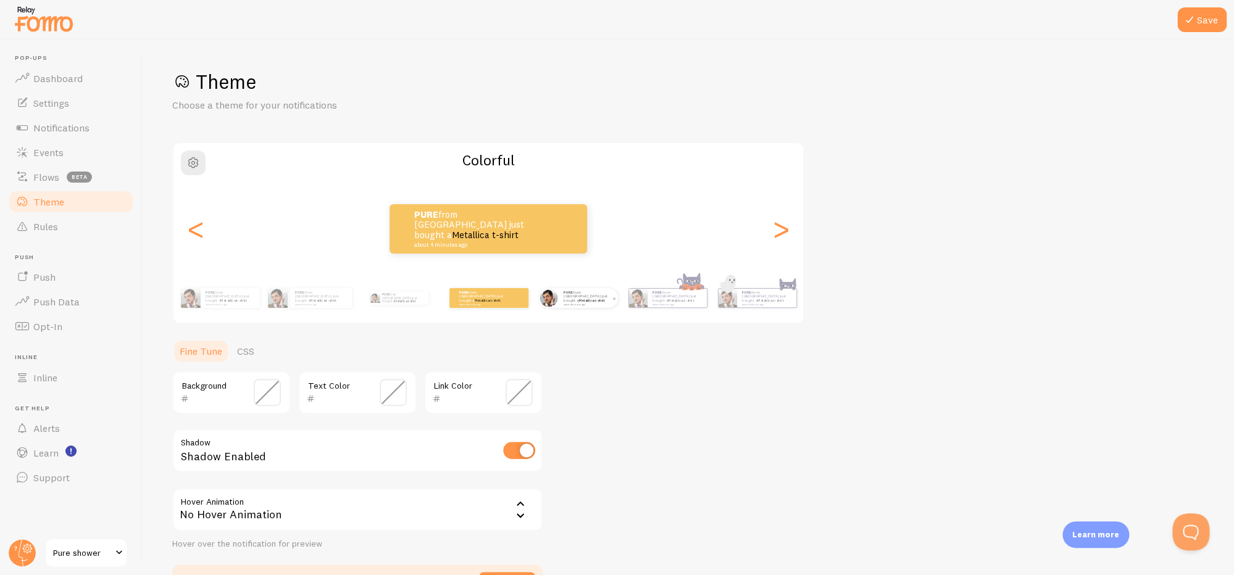
click at [600, 304] on small "about 4 minutes ago" at bounding box center [587, 304] width 48 height 2
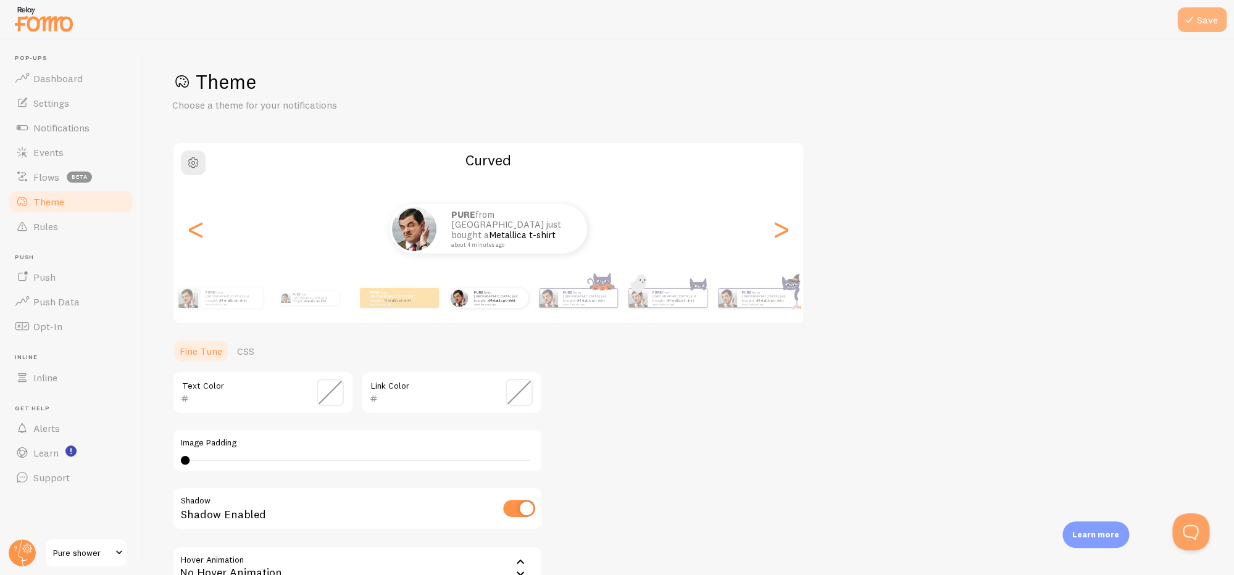
click at [1189, 24] on icon at bounding box center [1189, 19] width 15 height 15
click at [75, 86] on link "Dashboard" at bounding box center [70, 78] width 127 height 25
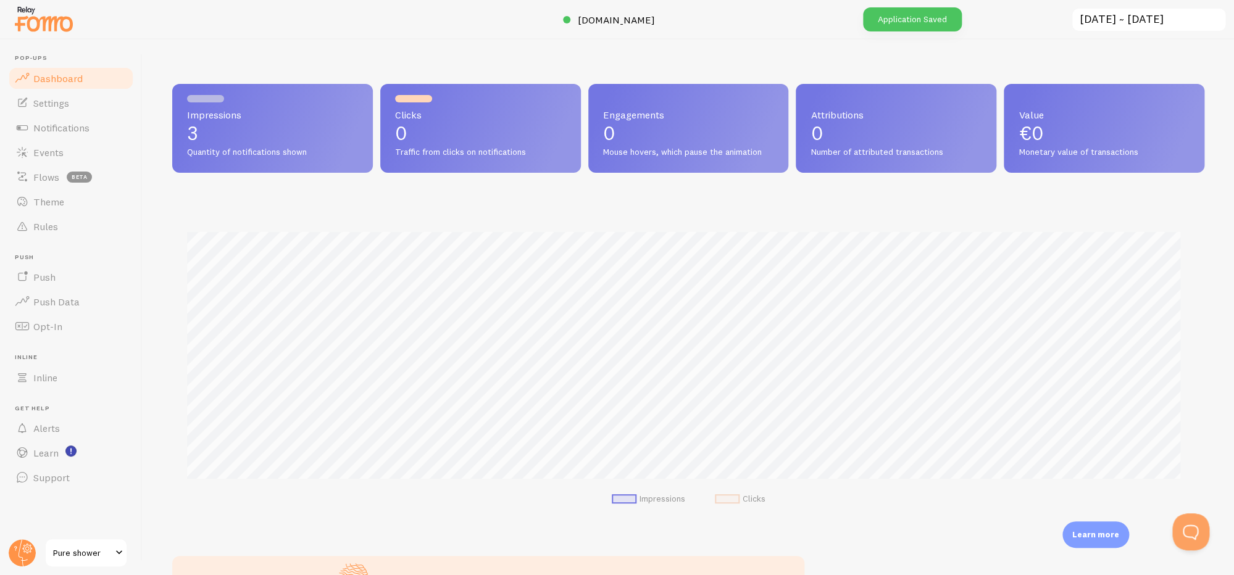
scroll to position [324, 1022]
click at [48, 477] on span "Support" at bounding box center [51, 477] width 36 height 12
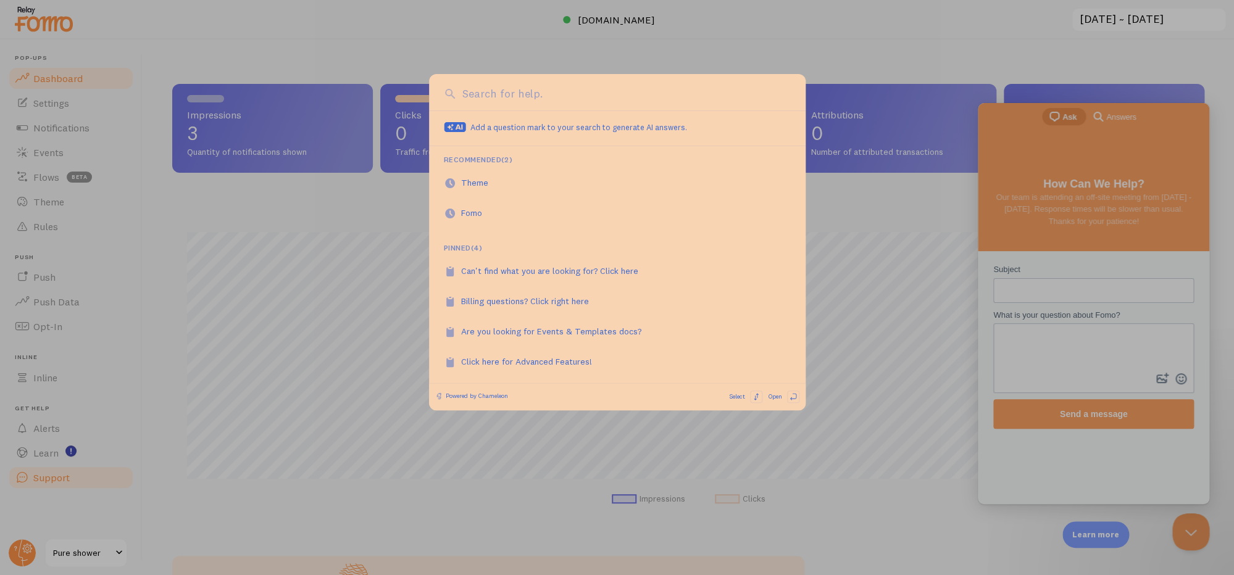
scroll to position [0, 0]
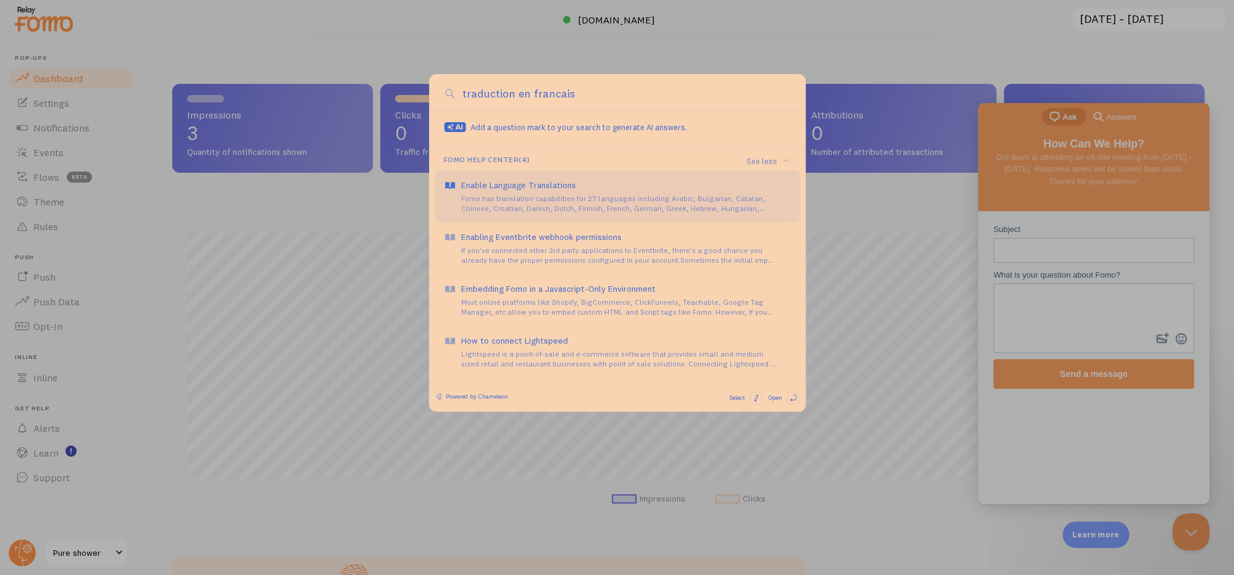
type input "traduction en francais"
click at [526, 216] on link "Enable Language Translations Fomo has translation capabilities for 27 languages…" at bounding box center [617, 196] width 364 height 52
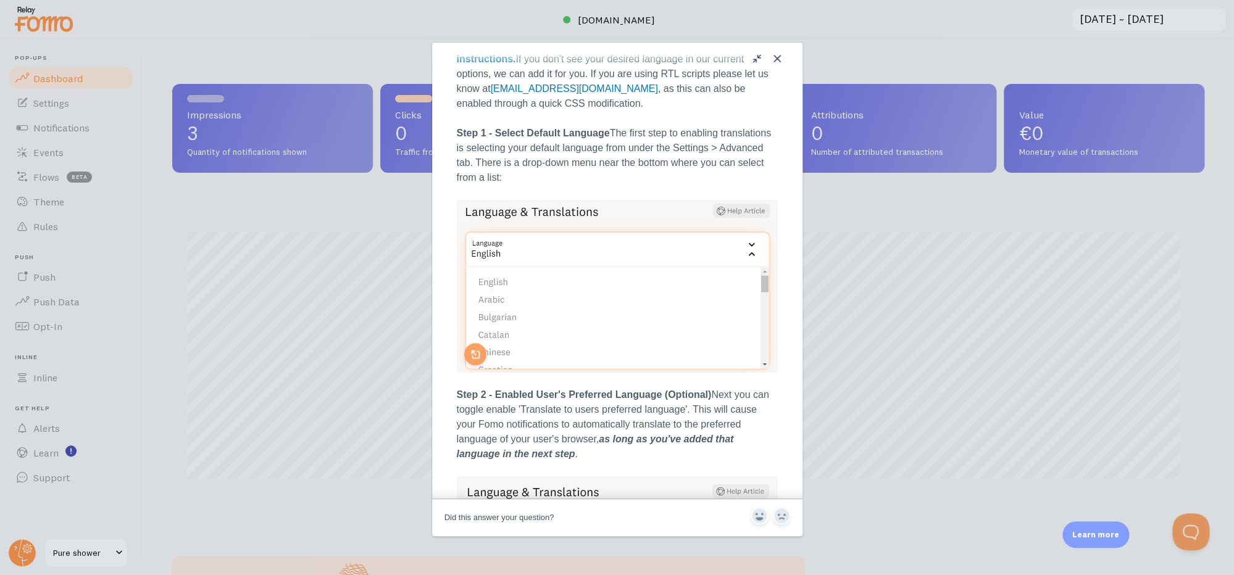
scroll to position [207, 0]
click at [738, 251] on img "Image preview. Open larger image in dialog window." at bounding box center [617, 285] width 321 height 173
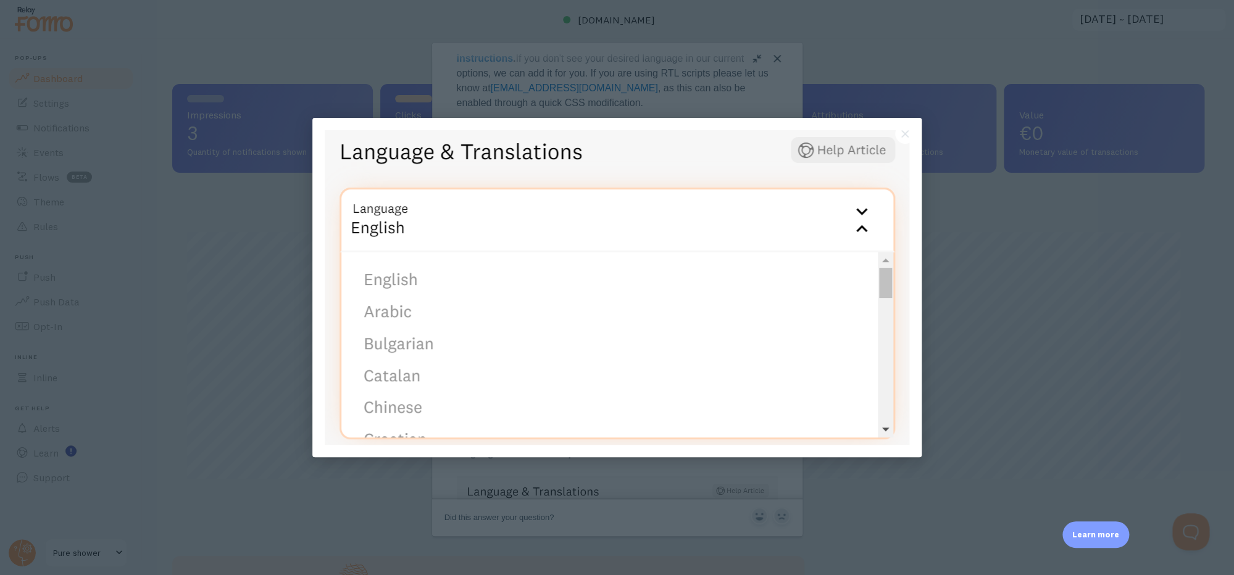
click at [742, 251] on img at bounding box center [617, 287] width 584 height 315
click at [536, 266] on img at bounding box center [617, 287] width 584 height 315
click at [570, 122] on div at bounding box center [616, 287] width 609 height 339
drag, startPoint x: 568, startPoint y: 101, endPoint x: 589, endPoint y: 99, distance: 21.0
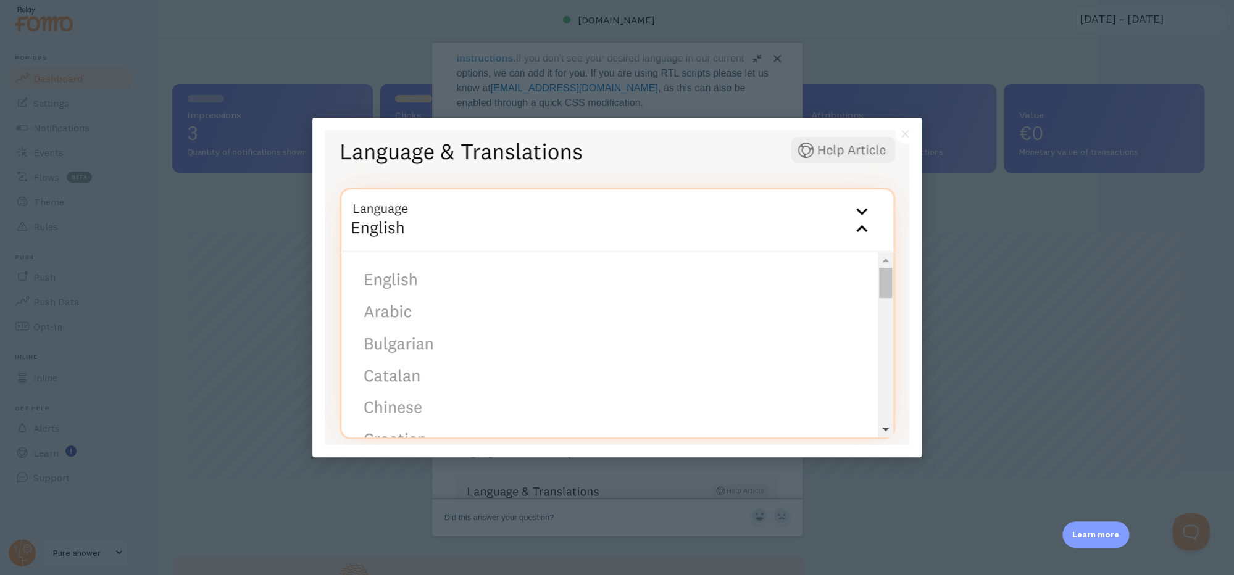
click at [568, 101] on div at bounding box center [617, 287] width 1234 height 575
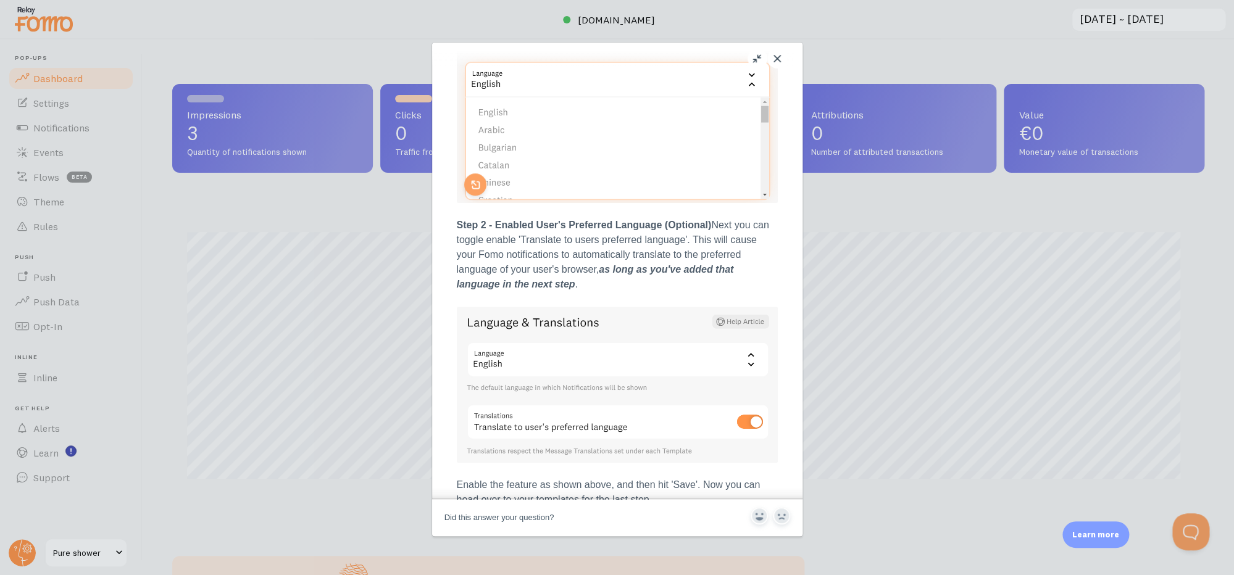
scroll to position [385, 0]
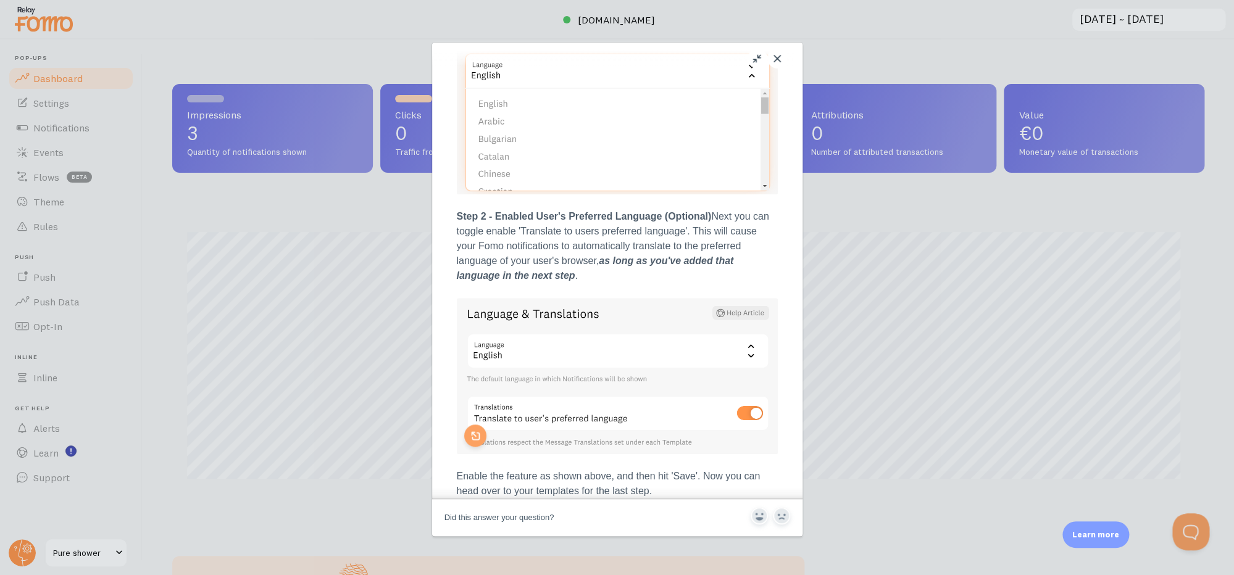
click at [545, 348] on img "Image preview. Open larger image in dialog window." at bounding box center [617, 376] width 321 height 156
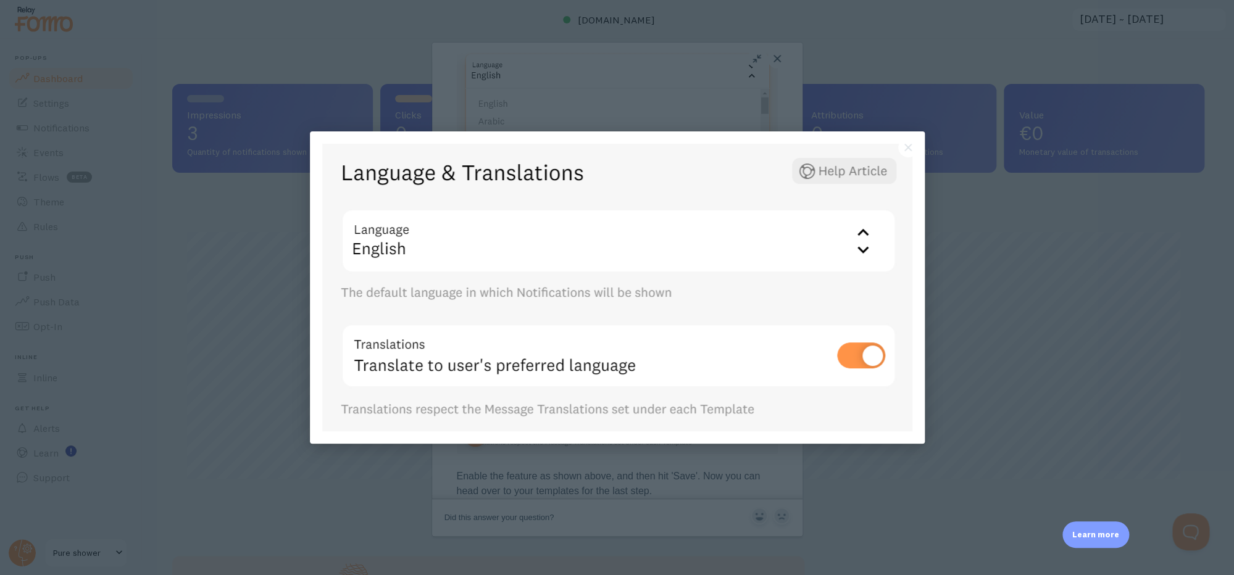
scroll to position [0, 0]
click at [545, 348] on img at bounding box center [617, 288] width 590 height 288
click at [599, 121] on div at bounding box center [617, 287] width 1234 height 575
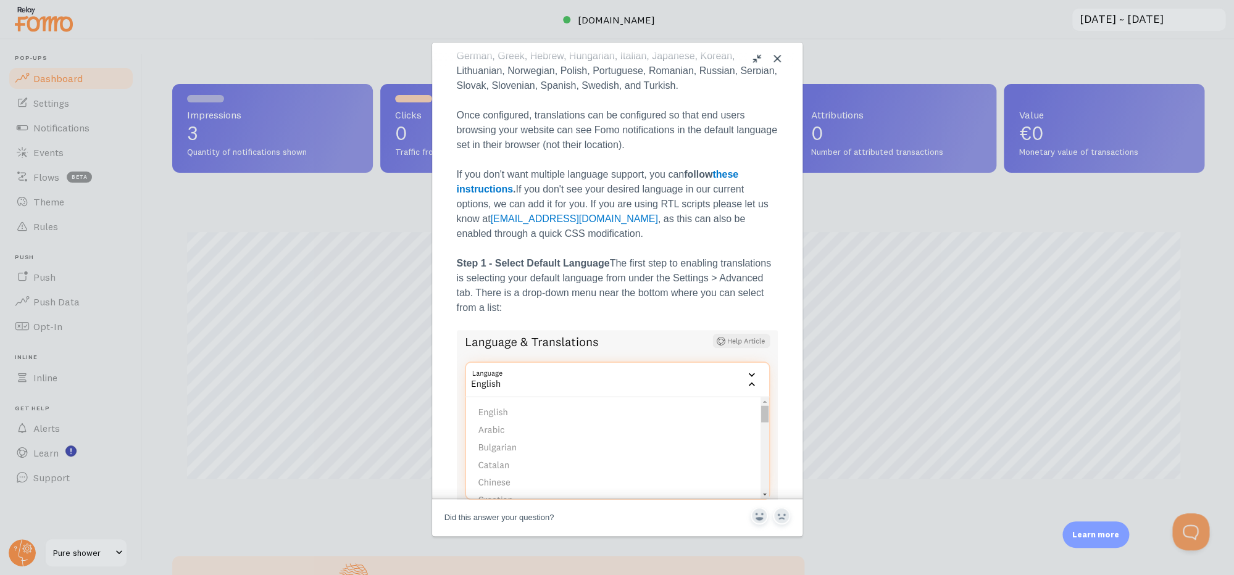
scroll to position [79, 0]
click at [325, 223] on div "Close u Enable Language Translations Enable Language Translations Open in a new…" at bounding box center [617, 287] width 1234 height 575
click at [783, 57] on button "Close" at bounding box center [777, 59] width 20 height 20
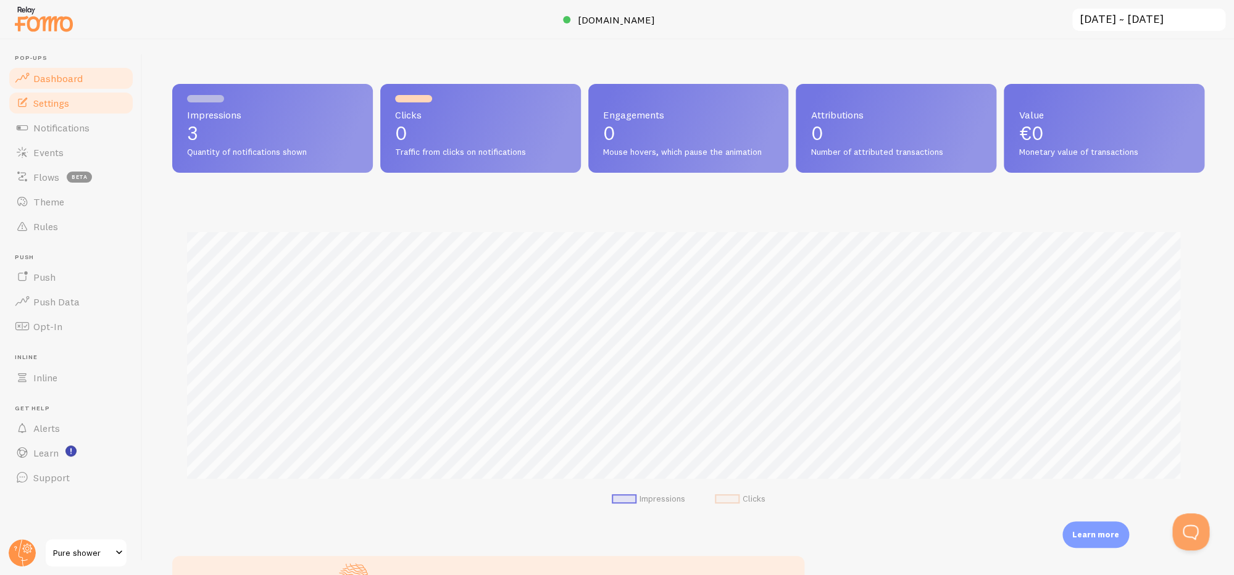
click at [56, 107] on span "Settings" at bounding box center [51, 103] width 36 height 12
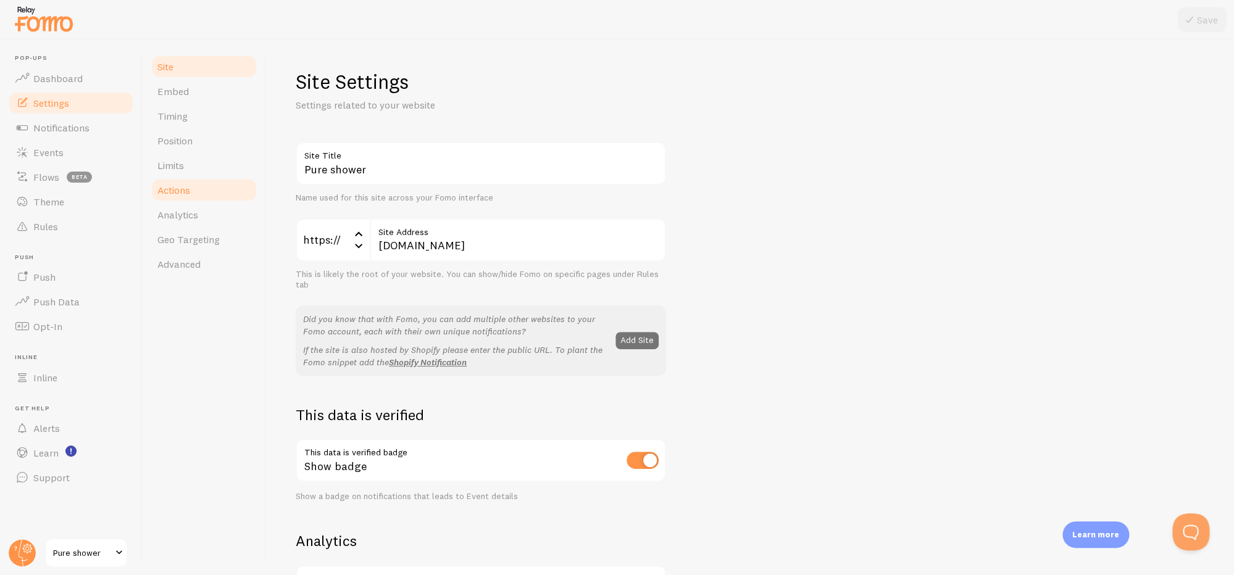
click at [184, 197] on link "Actions" at bounding box center [204, 190] width 108 height 25
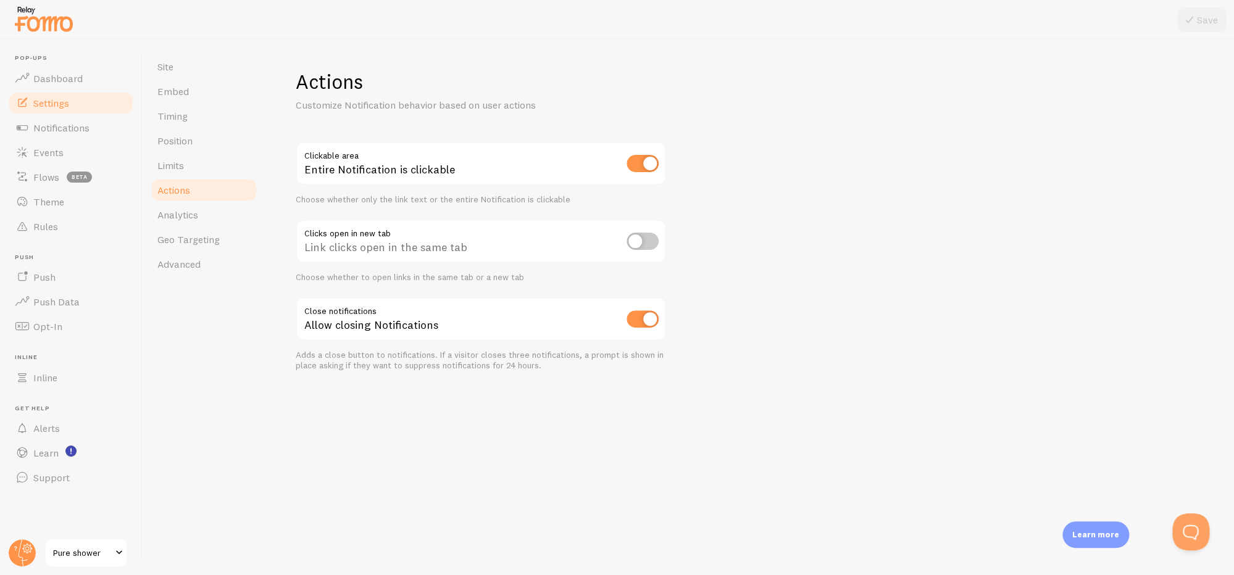
click at [187, 178] on link "Actions" at bounding box center [204, 190] width 108 height 25
click at [187, 174] on link "Limits" at bounding box center [204, 165] width 108 height 25
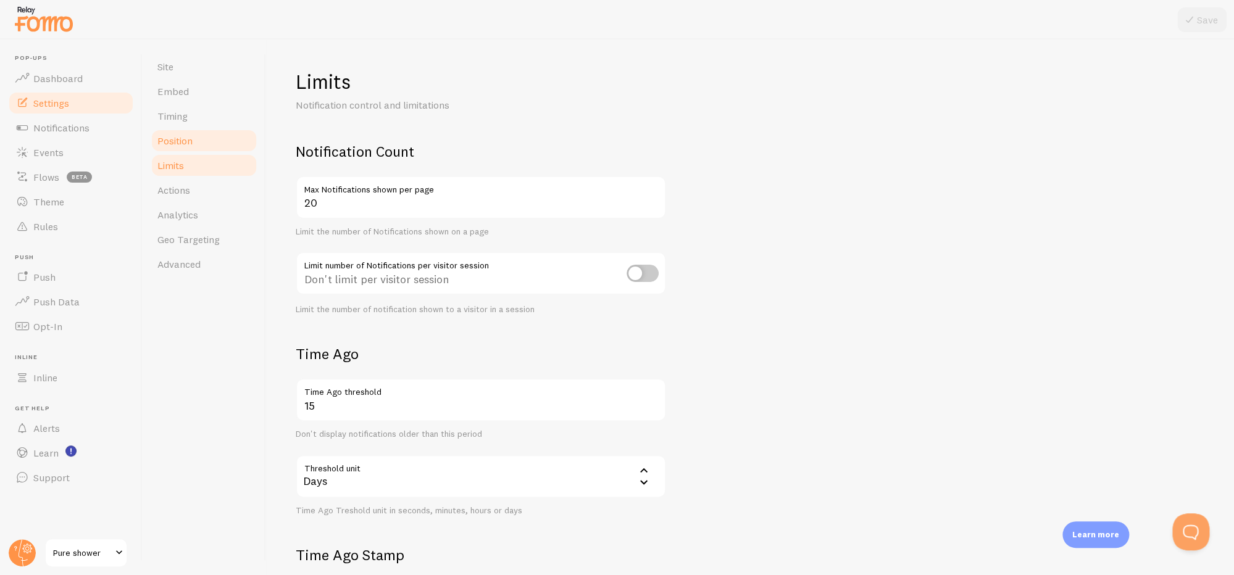
click at [175, 150] on link "Position" at bounding box center [204, 140] width 108 height 25
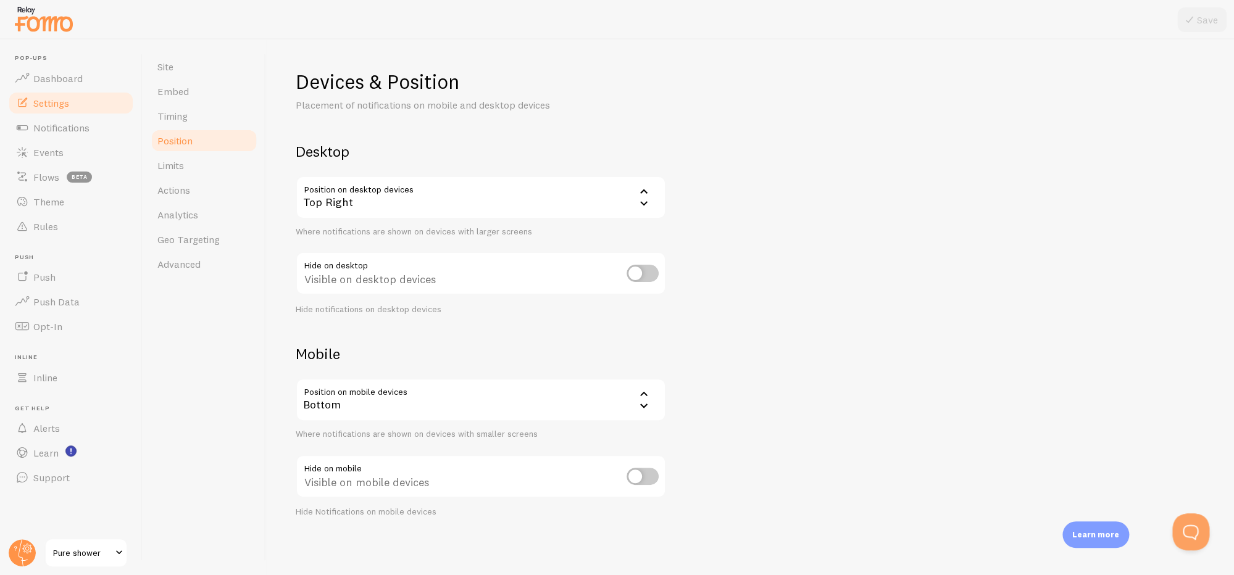
click at [176, 129] on link "Position" at bounding box center [204, 140] width 108 height 25
click at [178, 265] on span "Advanced" at bounding box center [178, 264] width 43 height 12
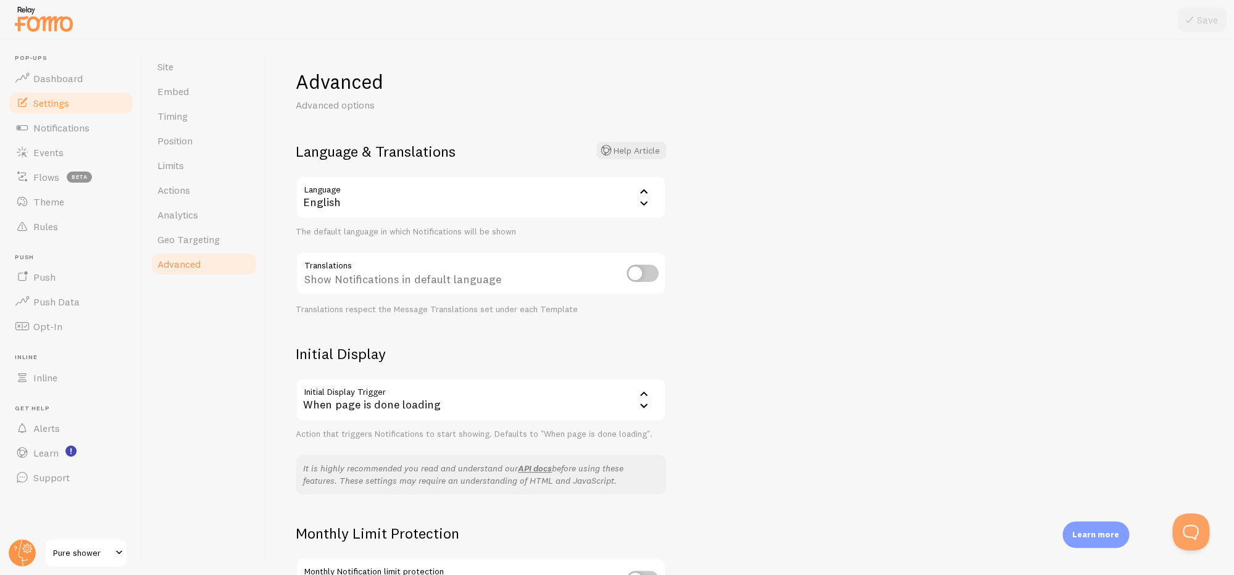
click at [382, 217] on div "English" at bounding box center [481, 197] width 370 height 43
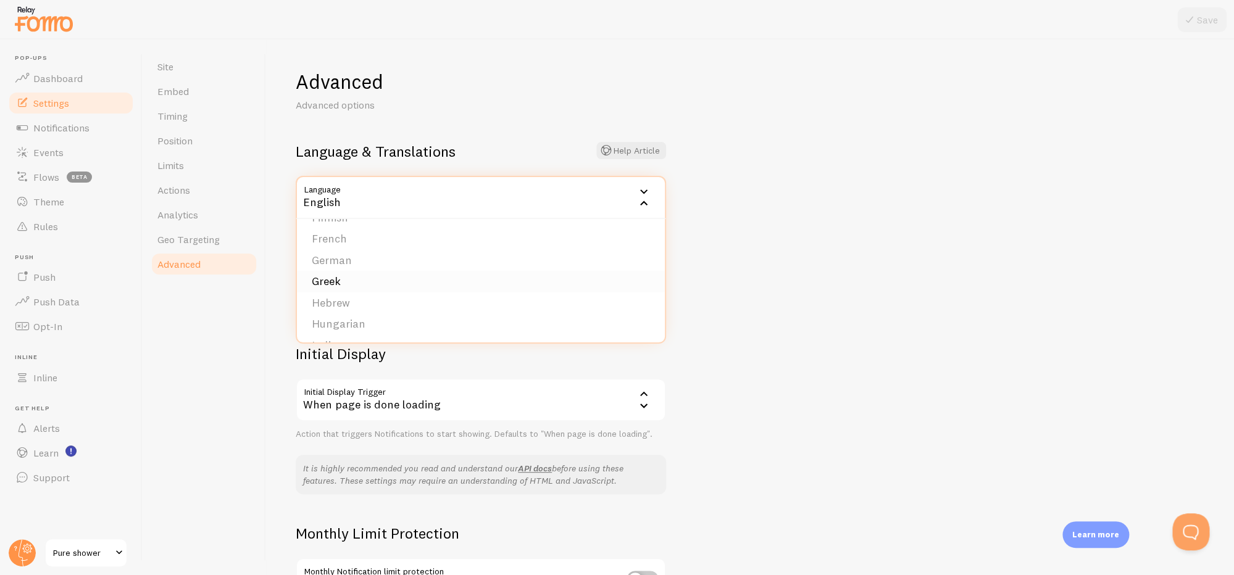
scroll to position [185, 0]
click at [364, 248] on li "French" at bounding box center [481, 244] width 368 height 22
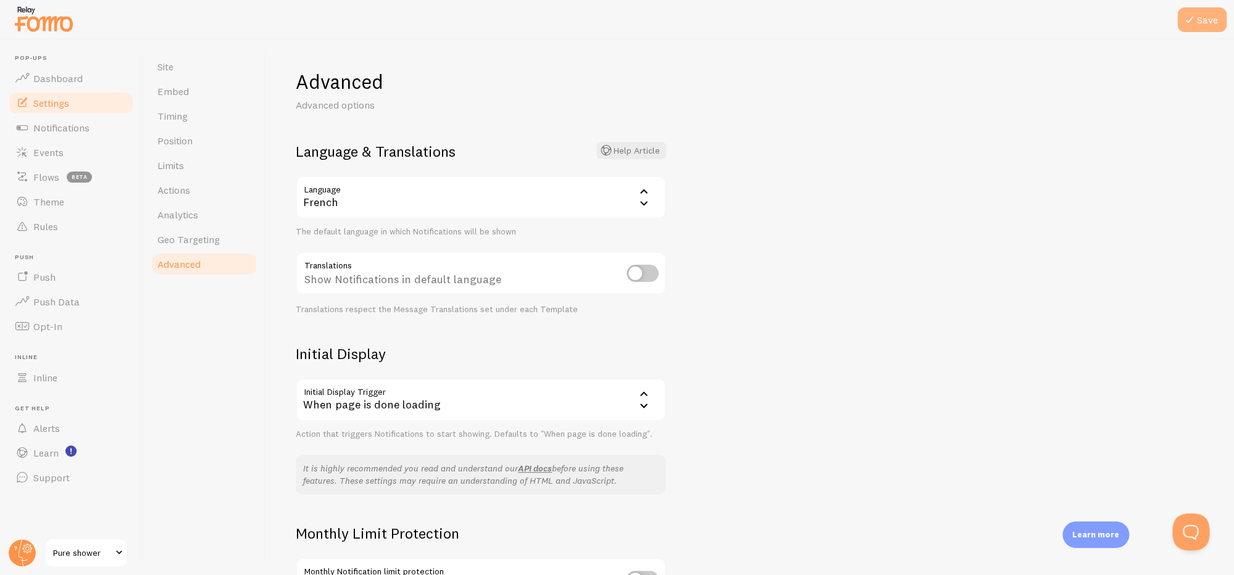
click at [1217, 22] on button "Save" at bounding box center [1201, 19] width 49 height 25
click at [649, 276] on input "checkbox" at bounding box center [642, 273] width 32 height 17
checkbox input "true"
click at [1197, 21] on icon at bounding box center [1189, 19] width 15 height 15
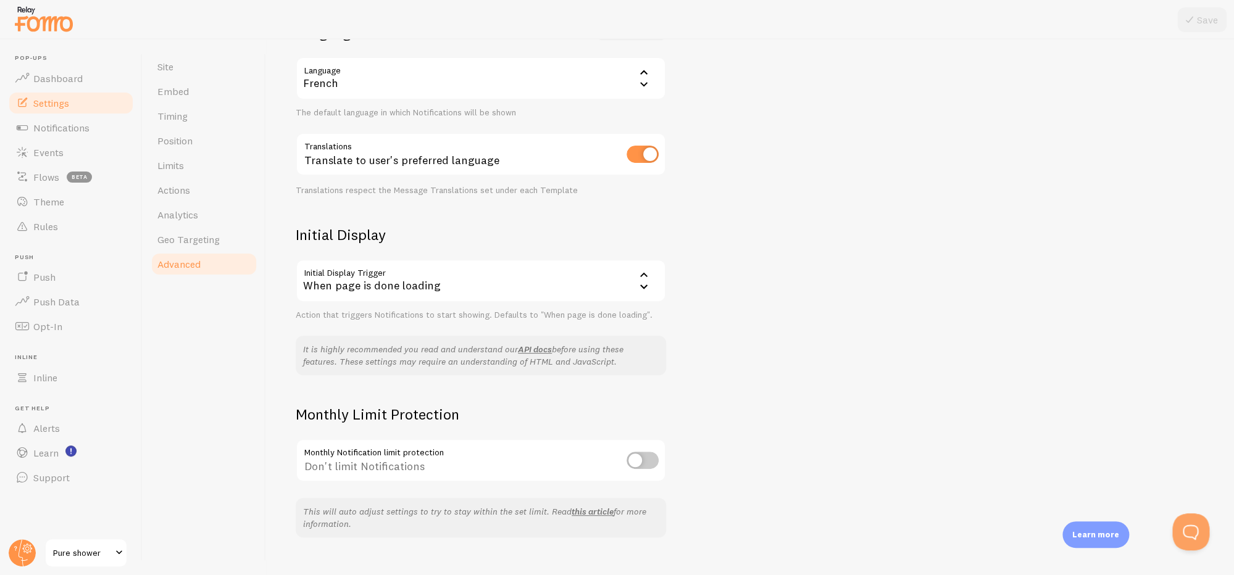
scroll to position [115, 0]
click at [222, 240] on link "Geo Targeting" at bounding box center [204, 239] width 108 height 25
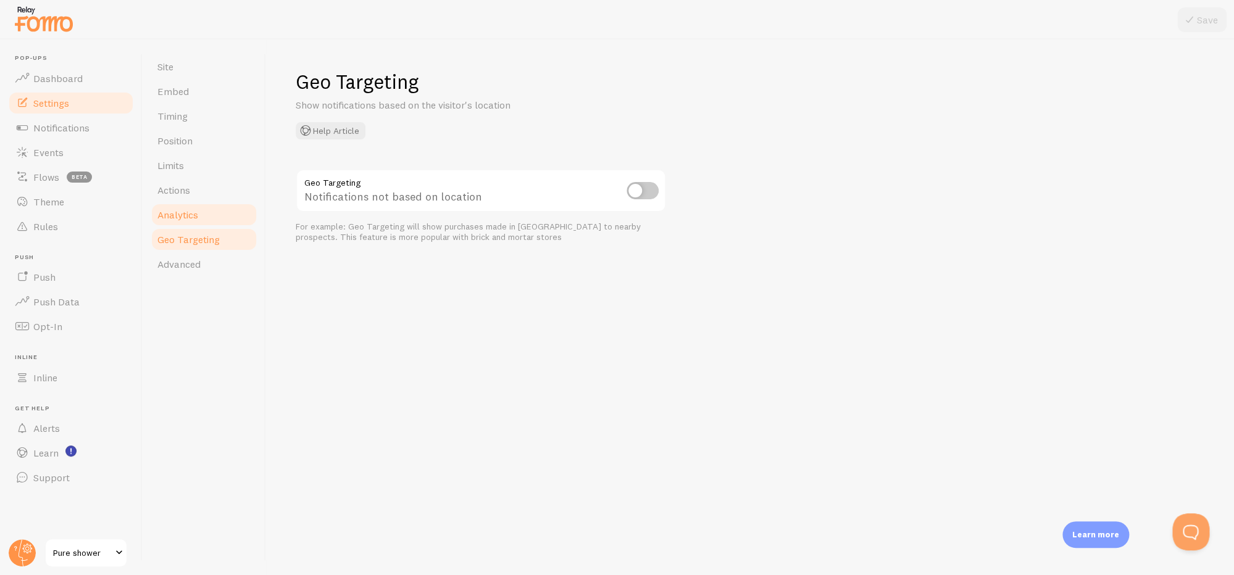
click at [211, 217] on link "Analytics" at bounding box center [204, 214] width 108 height 25
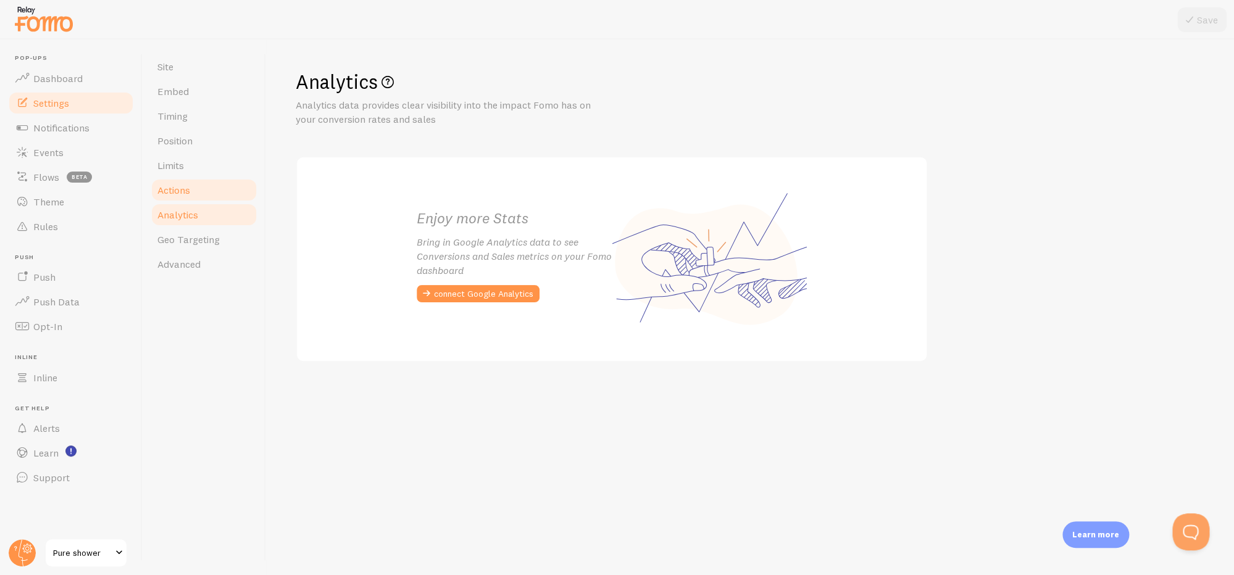
click at [201, 200] on link "Actions" at bounding box center [204, 190] width 108 height 25
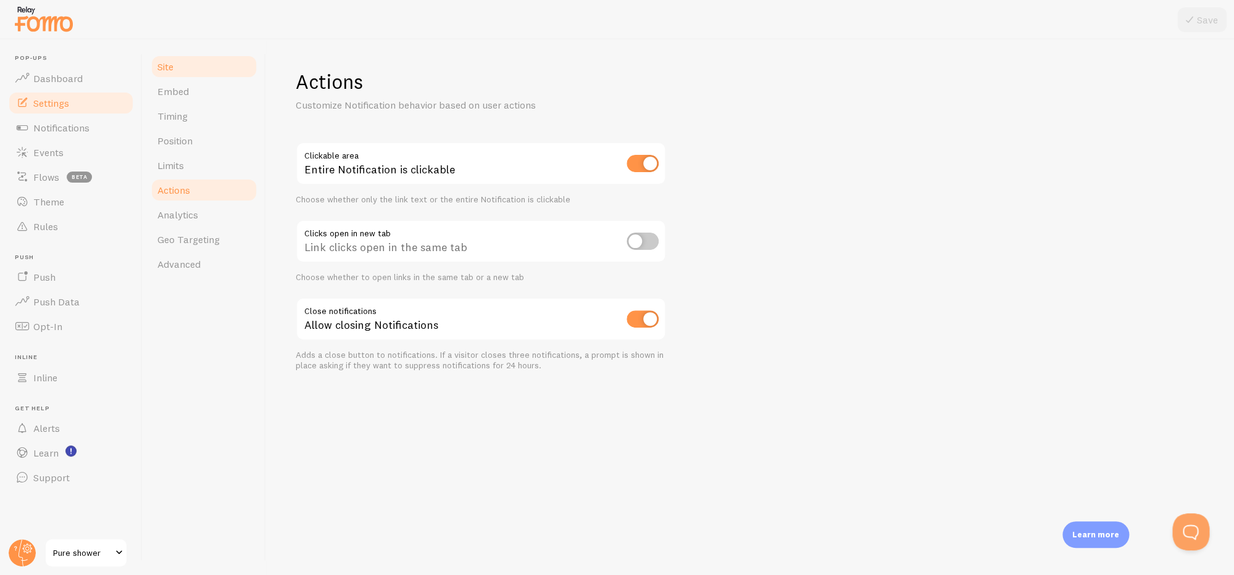
click at [190, 75] on link "Site" at bounding box center [204, 66] width 108 height 25
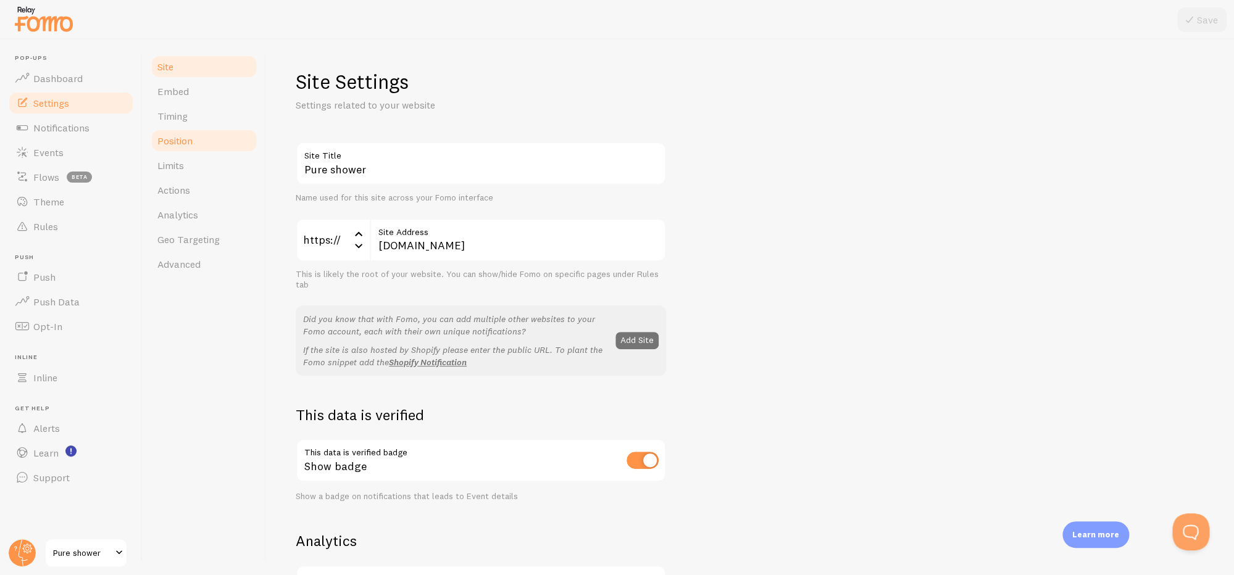
click at [185, 140] on span "Position" at bounding box center [174, 141] width 35 height 12
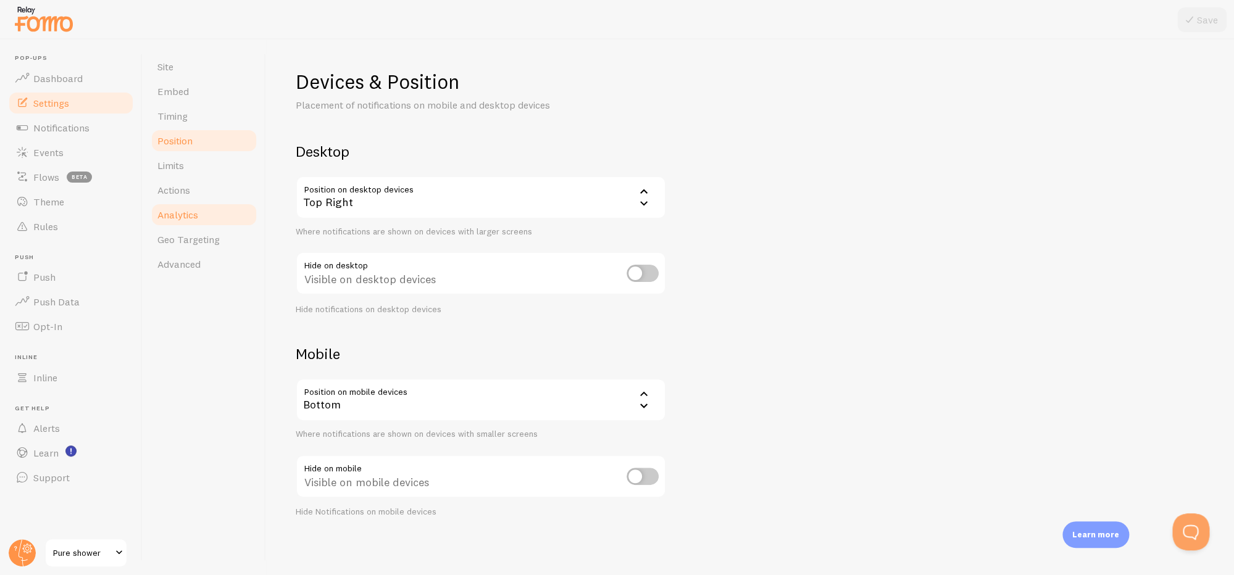
click at [170, 210] on span "Analytics" at bounding box center [177, 215] width 41 height 12
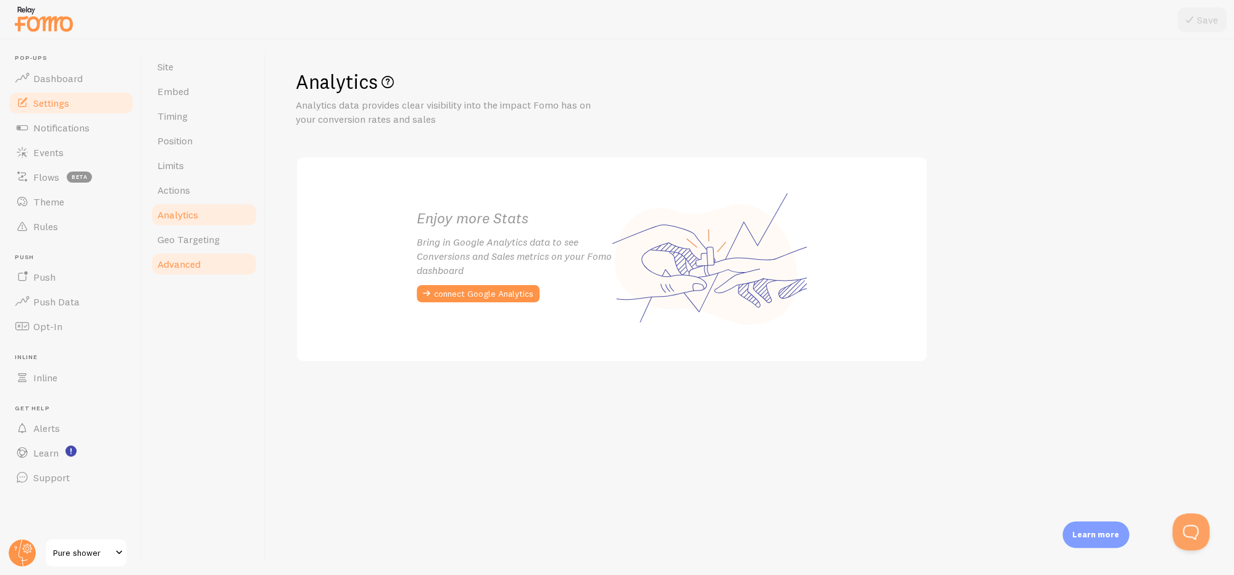
click at [169, 253] on link "Advanced" at bounding box center [204, 264] width 108 height 25
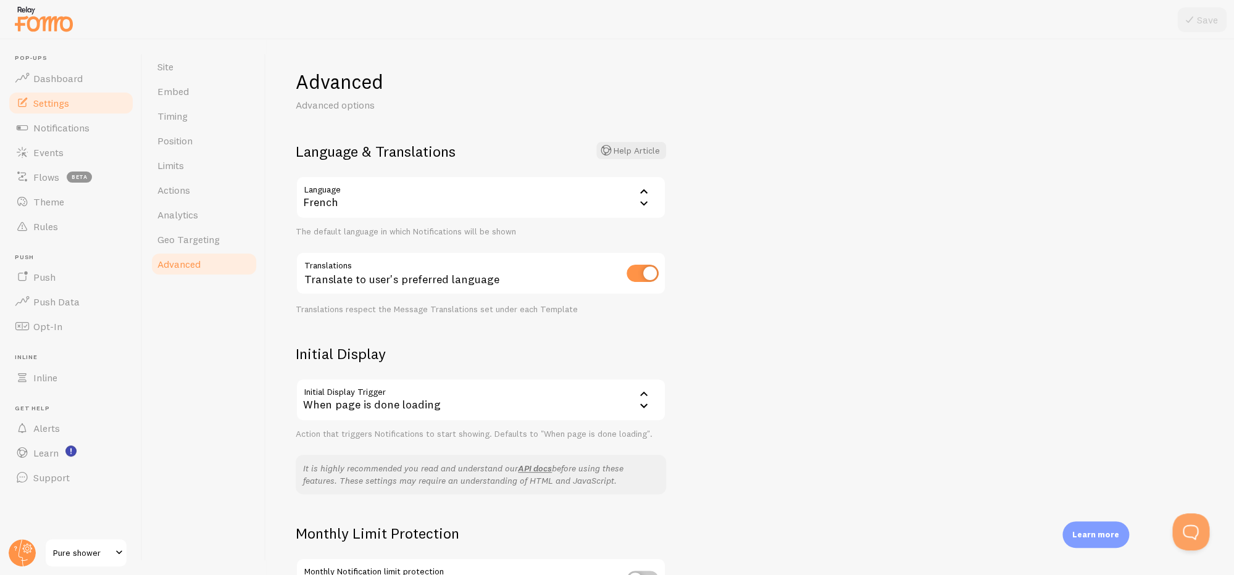
click at [464, 201] on div "French" at bounding box center [481, 197] width 370 height 43
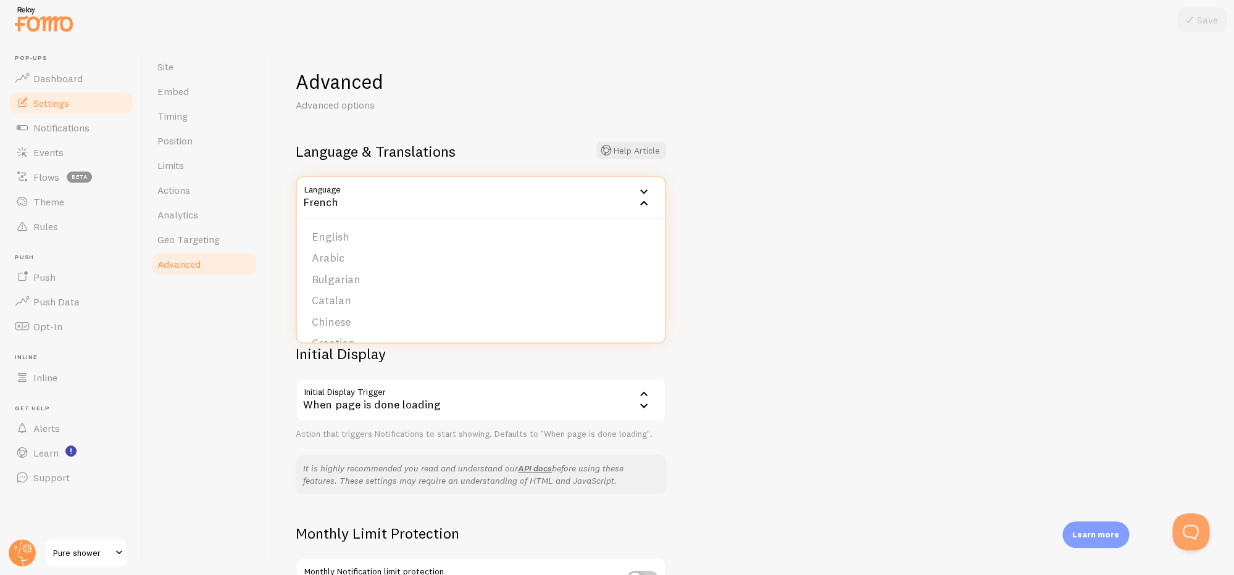
click at [417, 194] on div "French" at bounding box center [481, 197] width 370 height 43
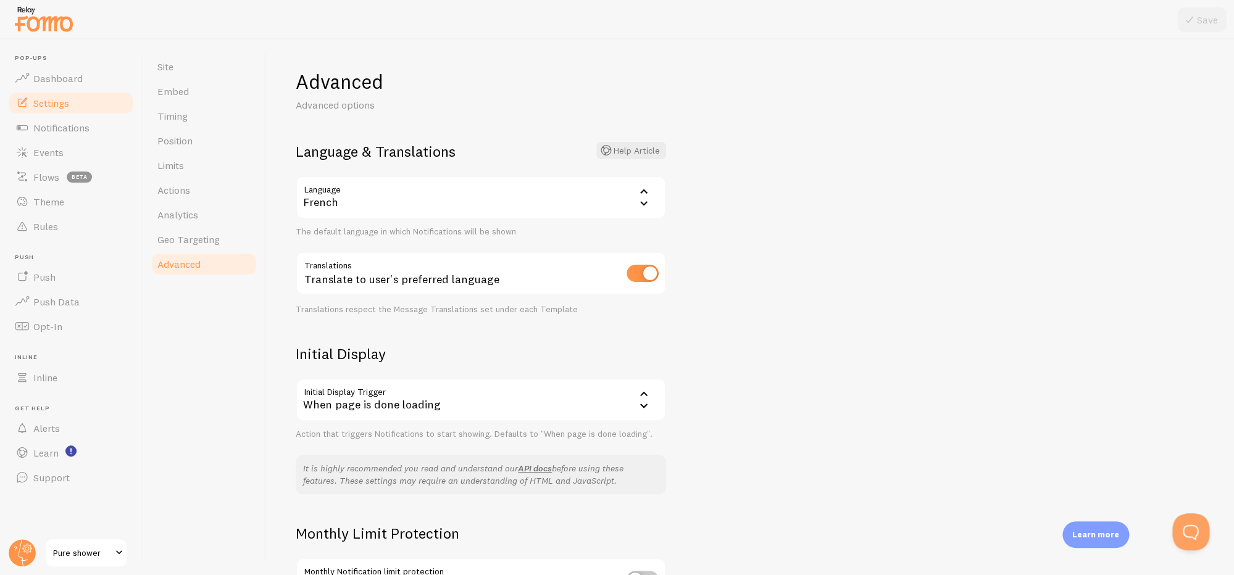
scroll to position [141, 0]
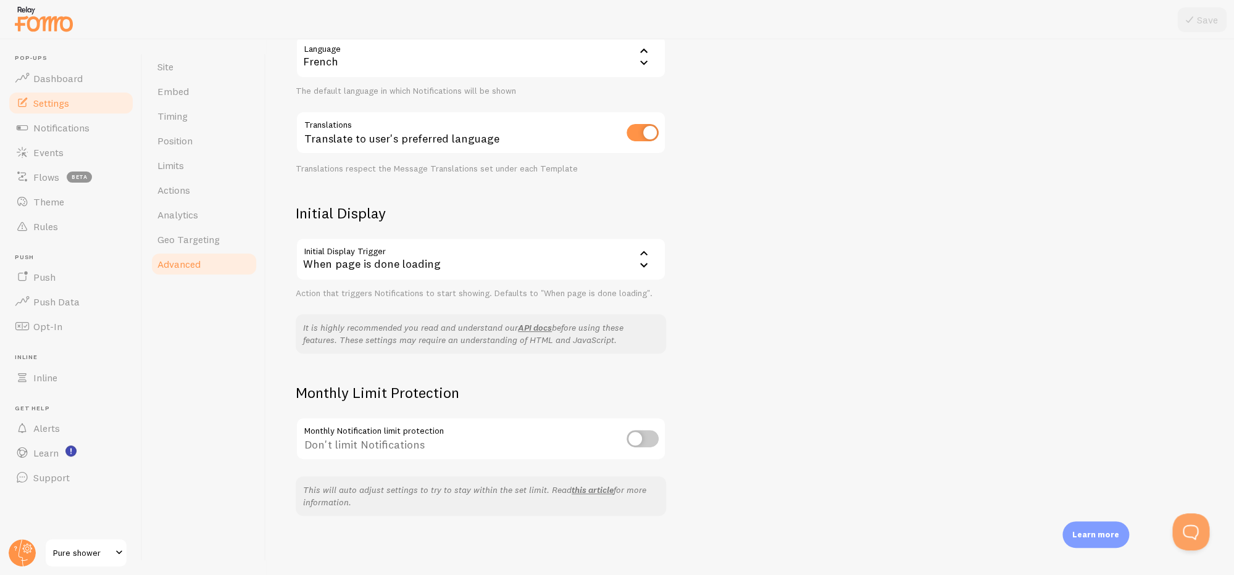
click at [530, 268] on div "When page is done loading" at bounding box center [481, 259] width 370 height 43
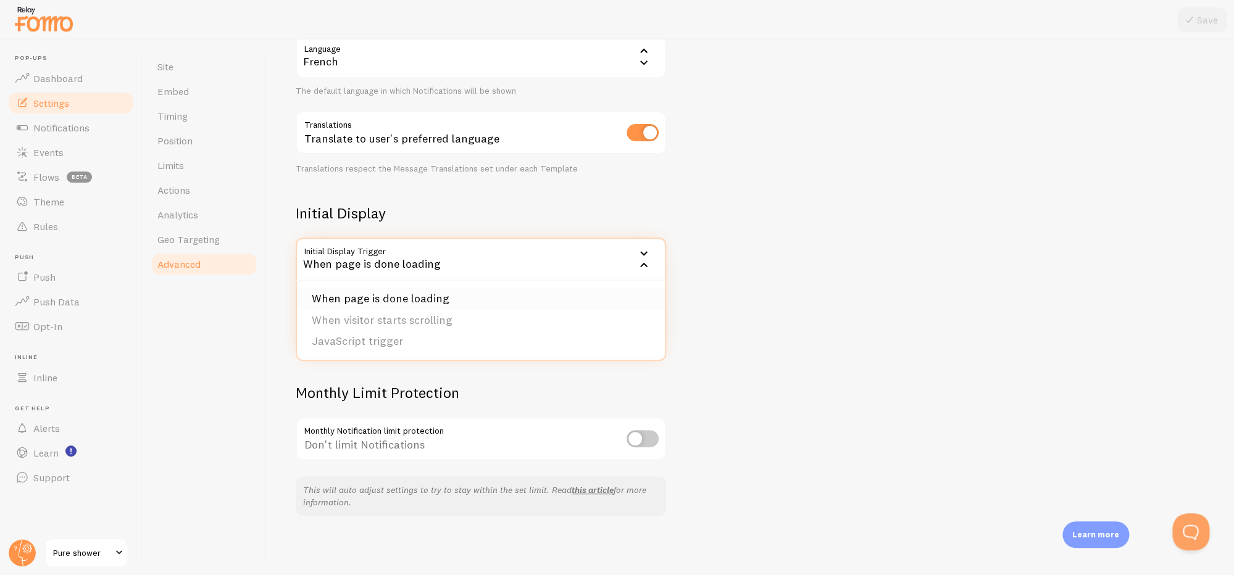
click at [484, 307] on li "When page is done loading" at bounding box center [481, 299] width 368 height 22
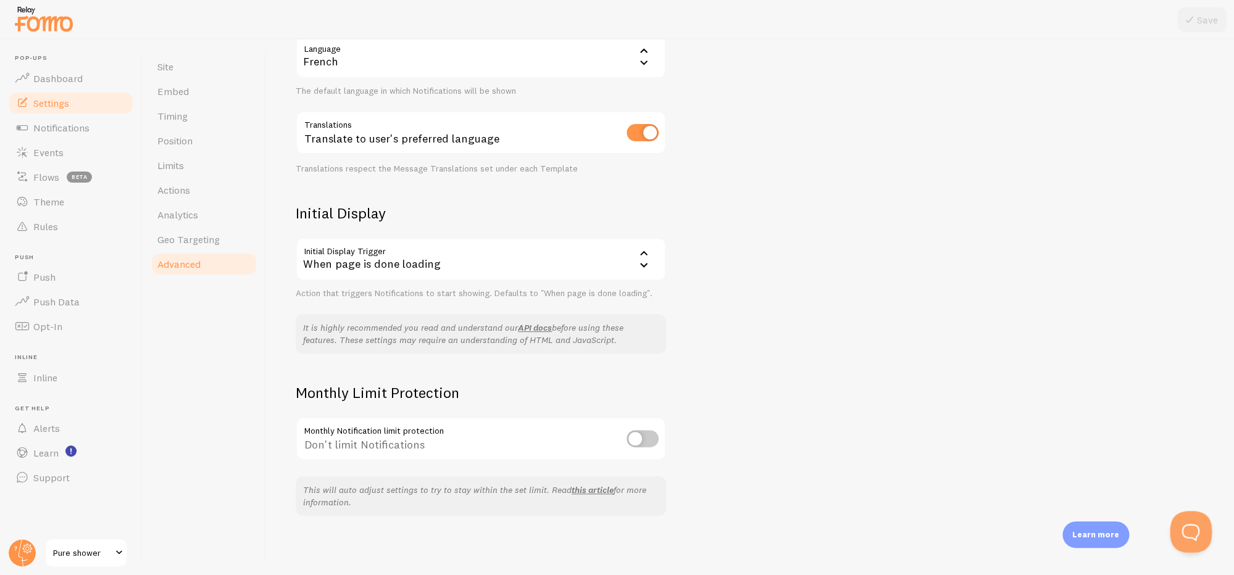
click at [1188, 525] on button "Open Beacon popover" at bounding box center [1187, 529] width 37 height 37
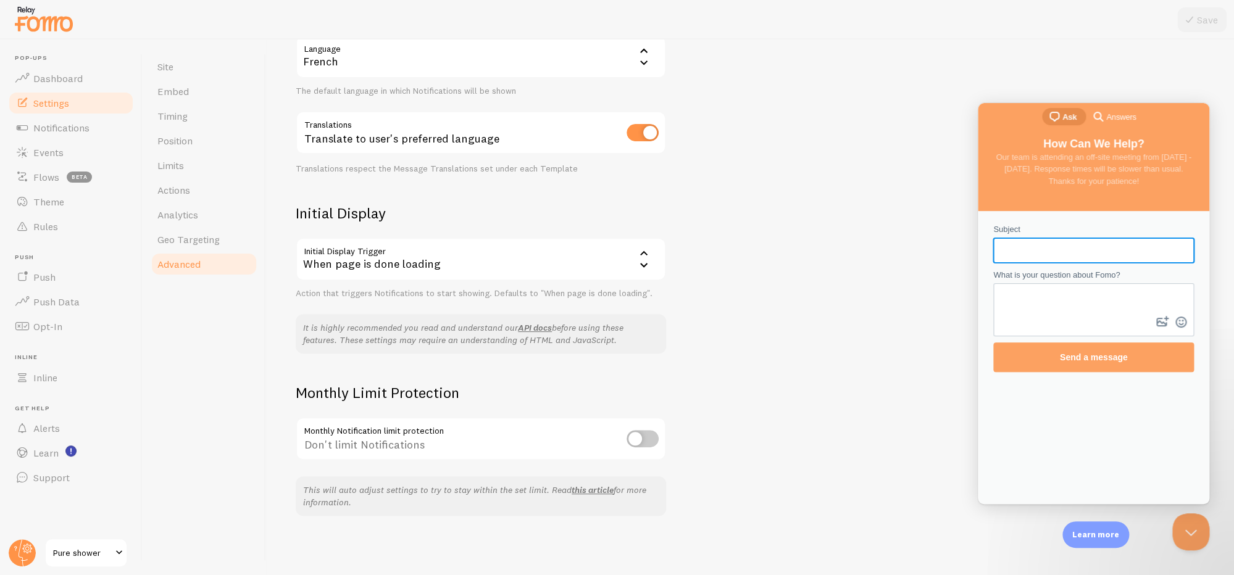
click at [1056, 255] on input "Subject" at bounding box center [1093, 250] width 181 height 22
type input "traduction"
click at [1066, 309] on textarea "What is your question about Fomo?" at bounding box center [1093, 298] width 198 height 29
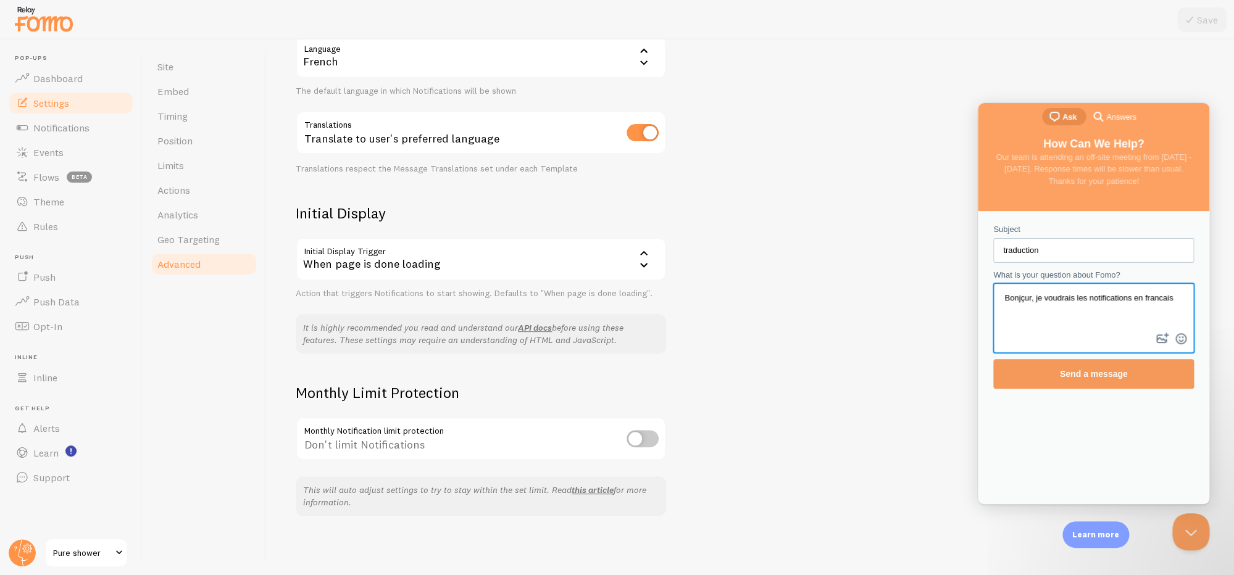
type textarea "Bonjçur, je voudrais les notifications en francais"
click at [1086, 374] on span "Send a message" at bounding box center [1094, 374] width 68 height 10
